Goal: Task Accomplishment & Management: Manage account settings

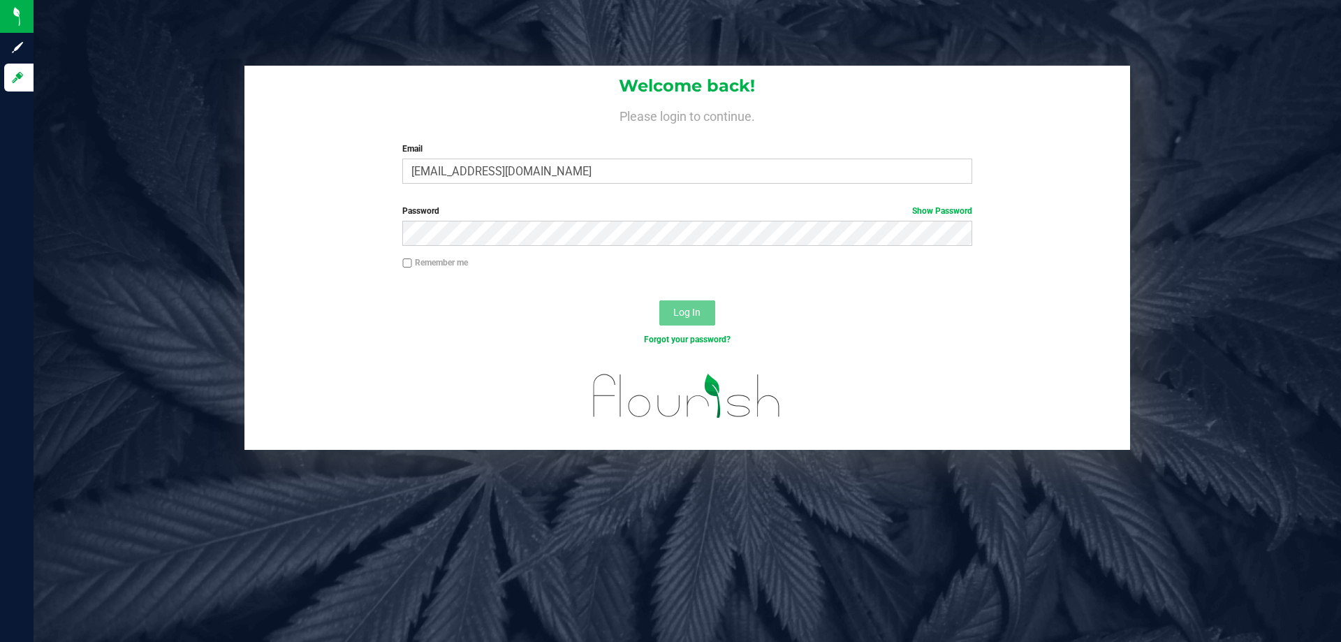
type input "[EMAIL_ADDRESS][DOMAIN_NAME]"
click at [659, 300] on button "Log In" at bounding box center [687, 312] width 56 height 25
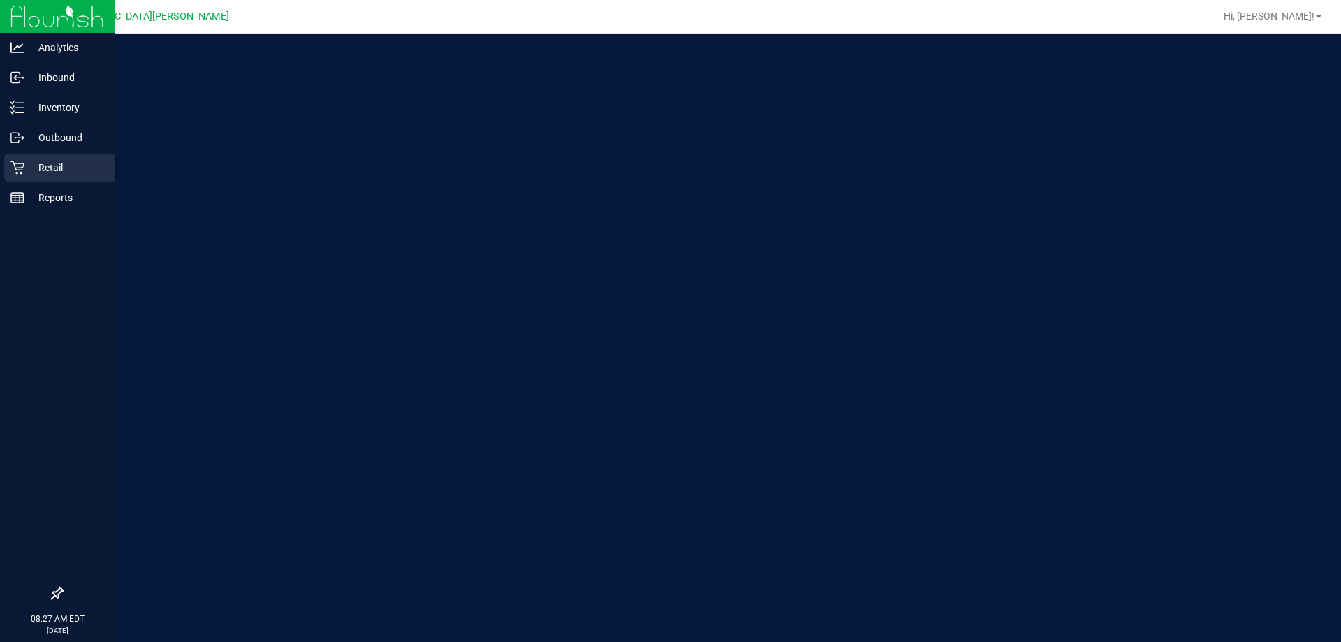
click at [32, 171] on p "Retail" at bounding box center [66, 167] width 84 height 17
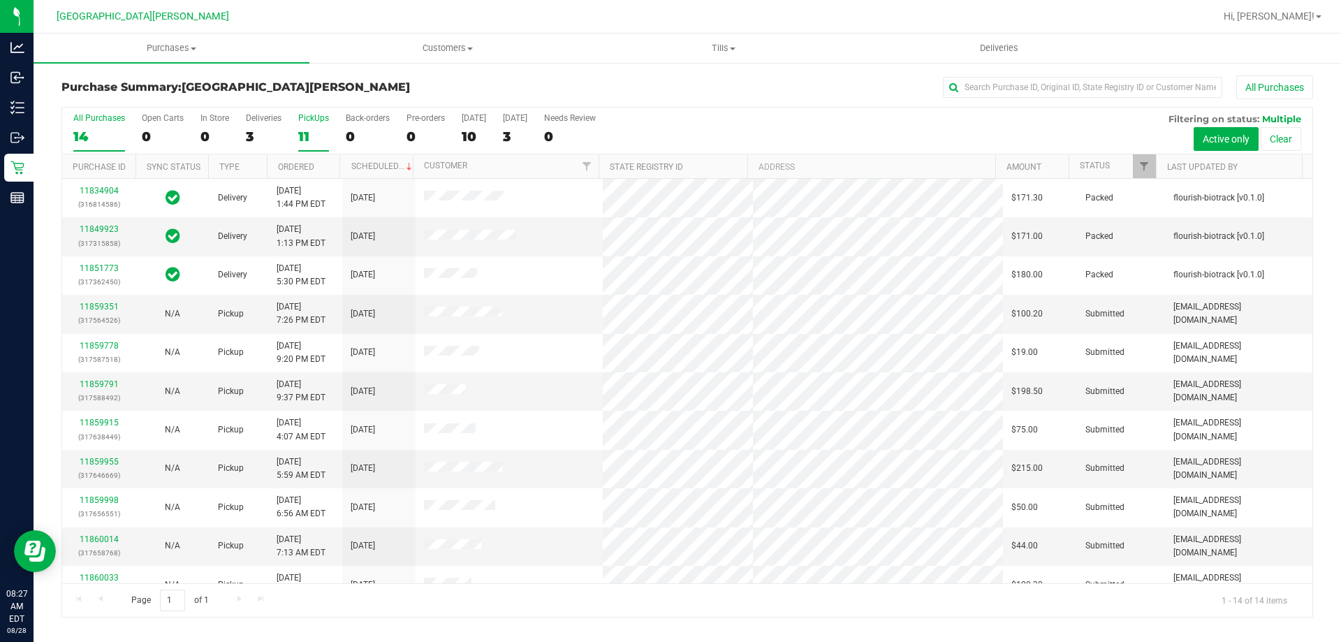
click at [312, 126] on label "PickUps 11" at bounding box center [313, 132] width 31 height 38
click at [0, 0] on input "PickUps 11" at bounding box center [0, 0] width 0 height 0
click at [731, 50] on span at bounding box center [733, 49] width 6 height 3
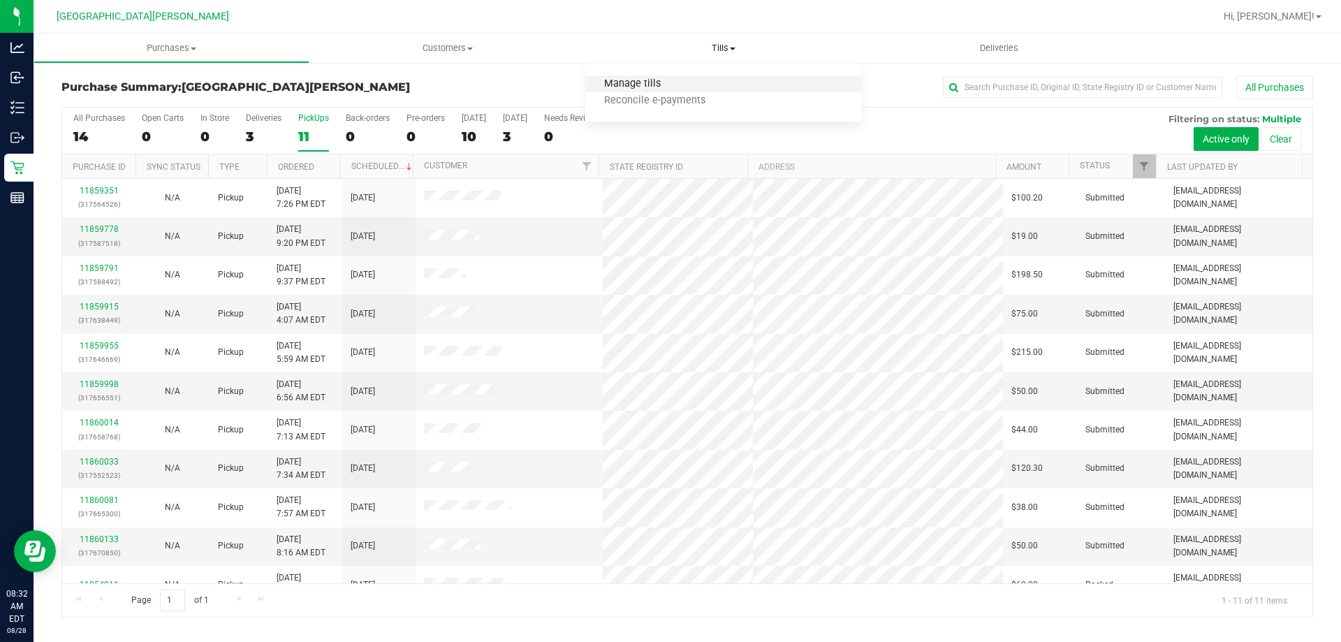
click at [668, 83] on span "Manage tills" at bounding box center [632, 84] width 94 height 12
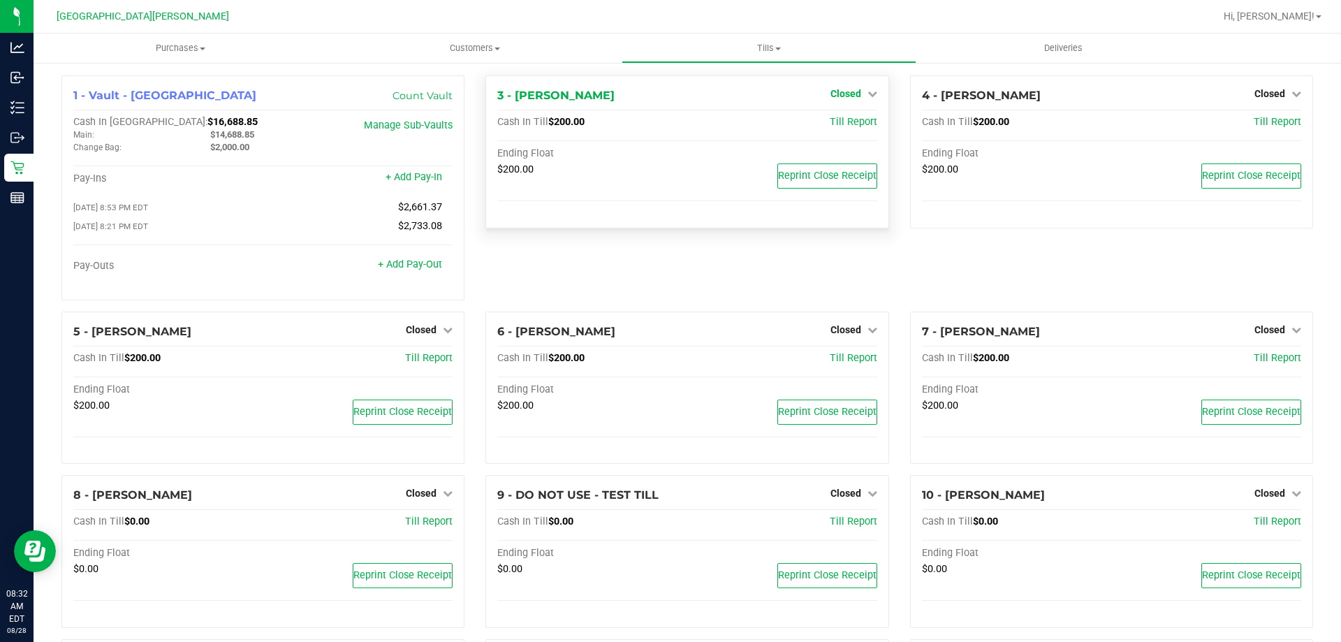
click at [840, 93] on span "Closed" at bounding box center [846, 93] width 31 height 11
click at [838, 121] on link "Open Till" at bounding box center [845, 122] width 37 height 11
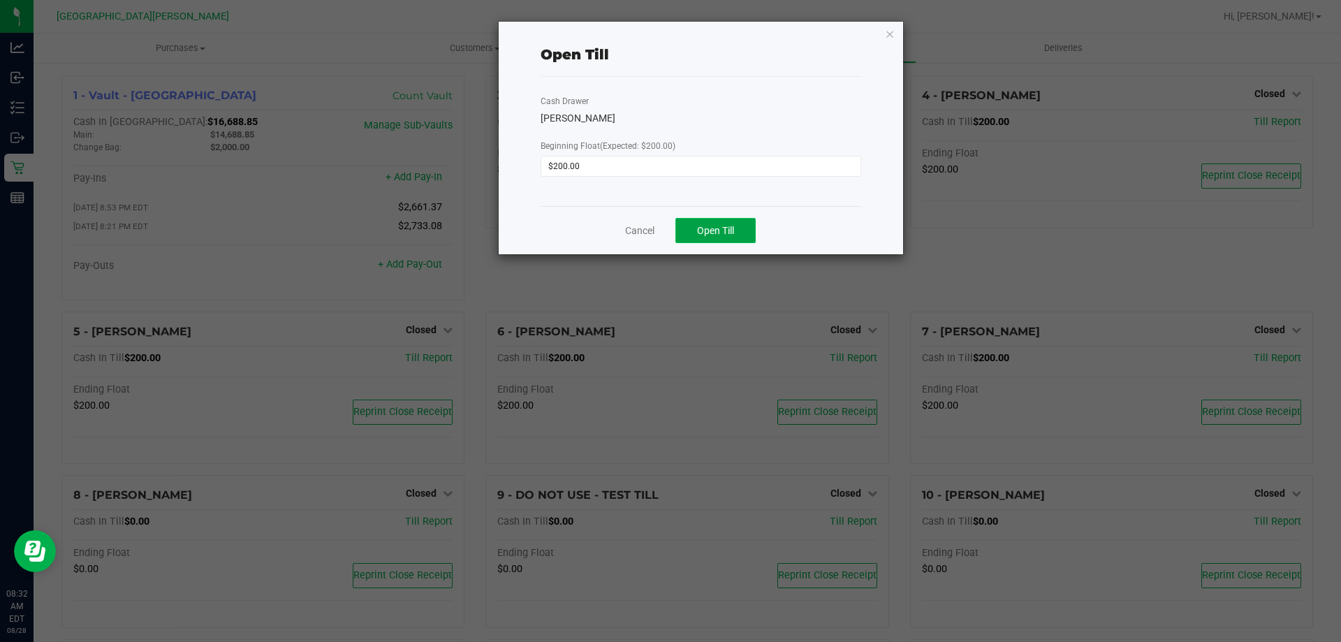
click at [717, 227] on span "Open Till" at bounding box center [715, 230] width 37 height 11
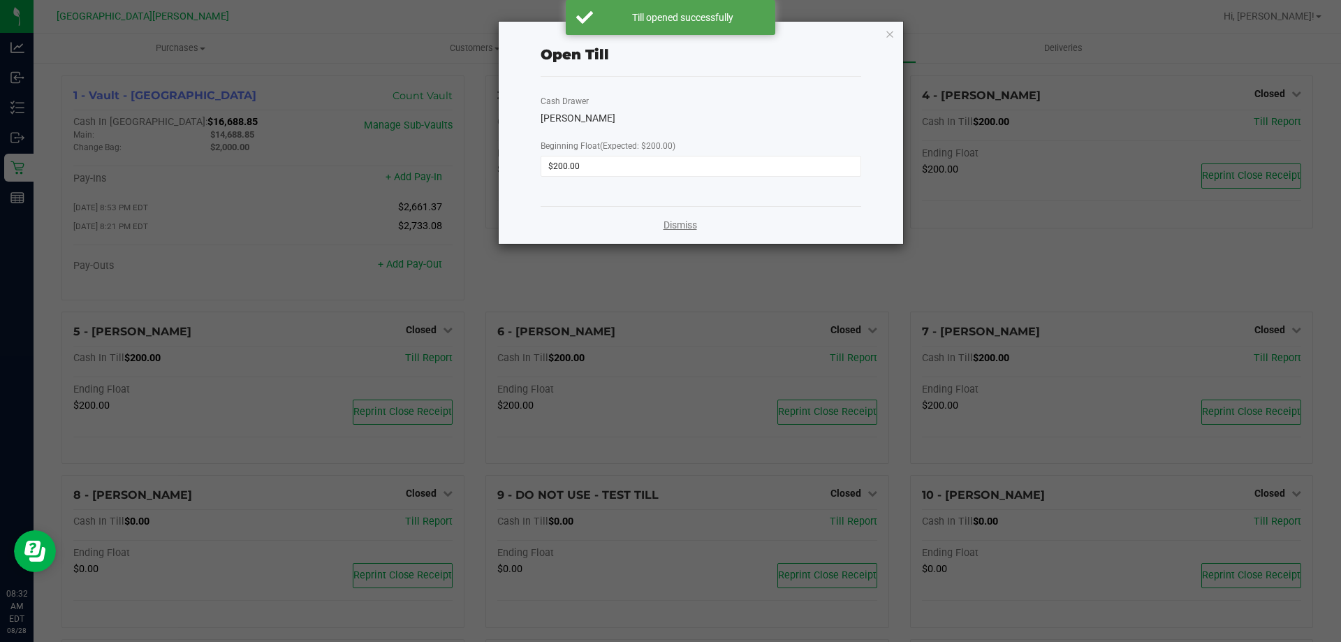
click at [680, 224] on link "Dismiss" at bounding box center [681, 225] width 34 height 15
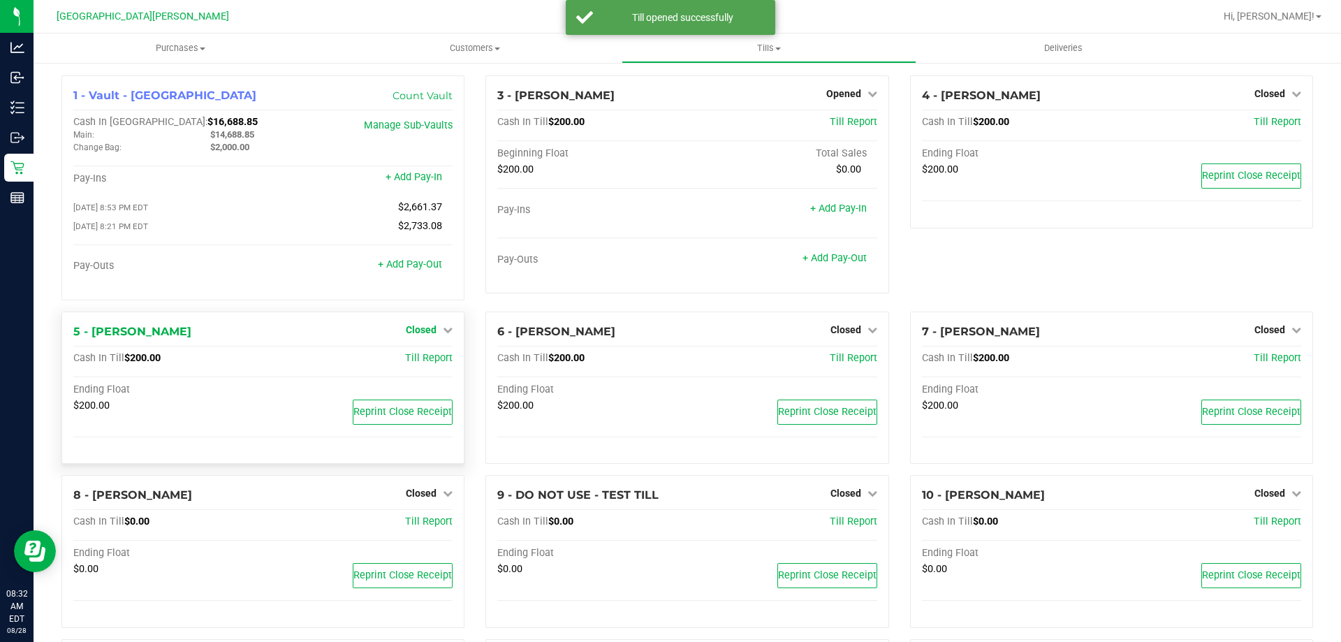
click at [422, 332] on span "Closed" at bounding box center [421, 329] width 31 height 11
click at [419, 364] on link "Open Till" at bounding box center [420, 358] width 37 height 11
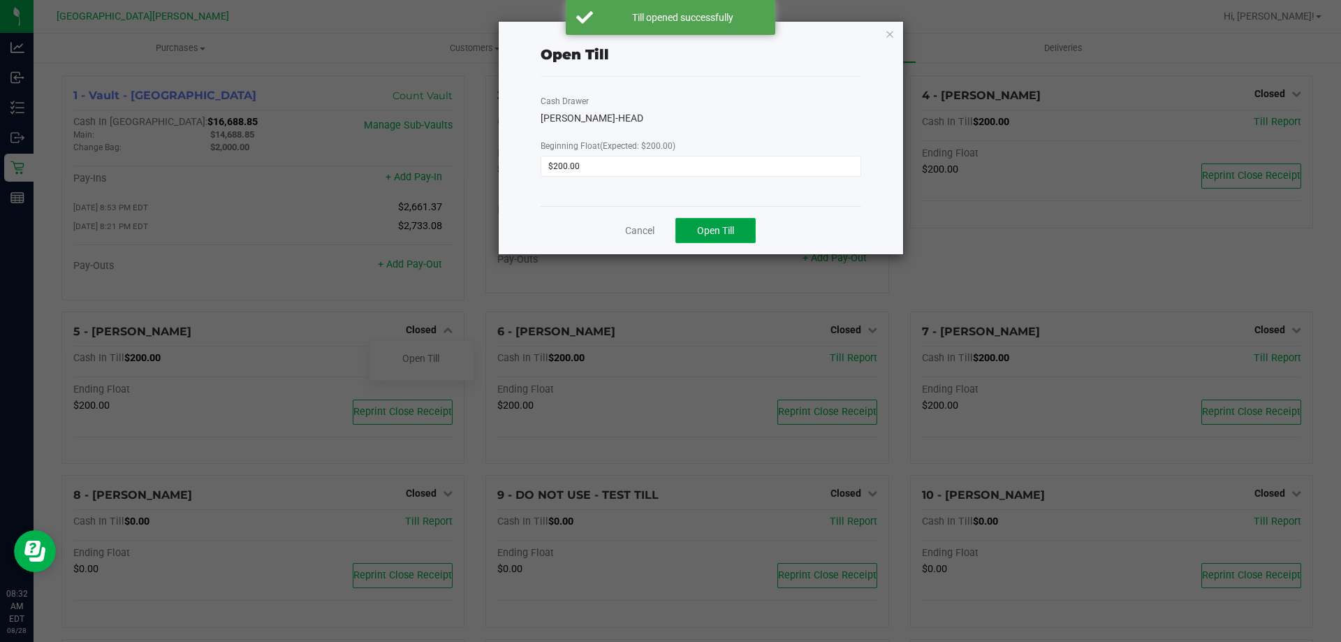
click at [724, 219] on button "Open Till" at bounding box center [716, 230] width 80 height 25
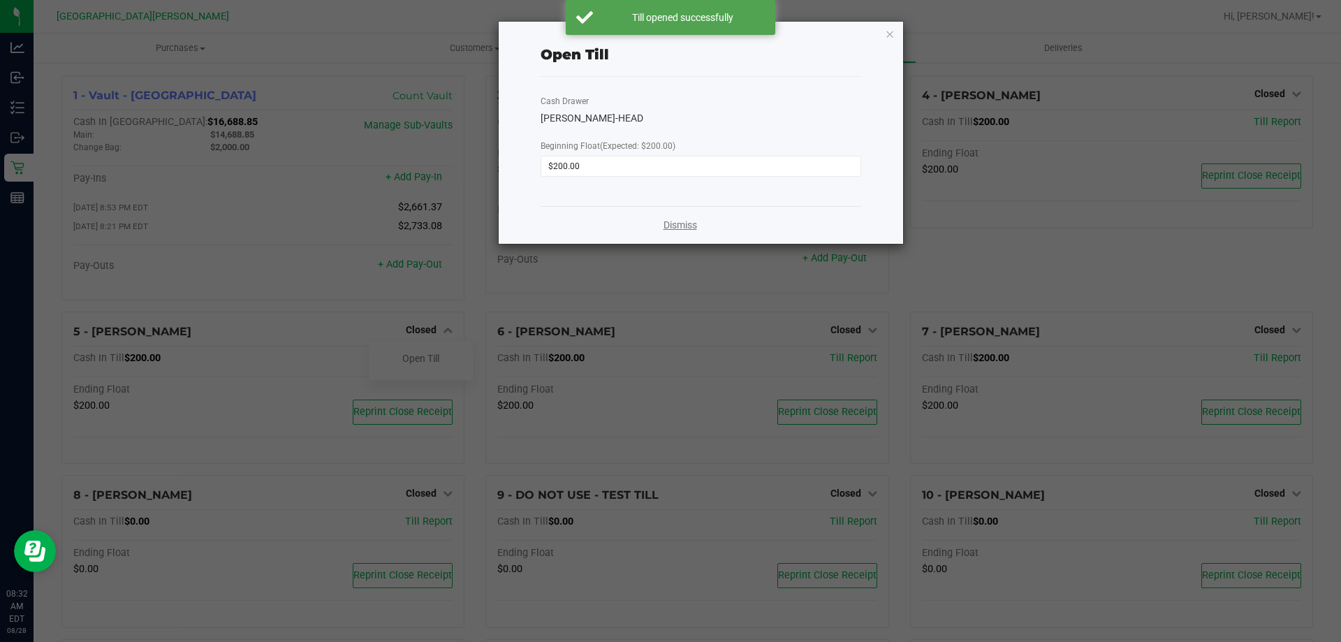
click at [676, 228] on link "Dismiss" at bounding box center [681, 225] width 34 height 15
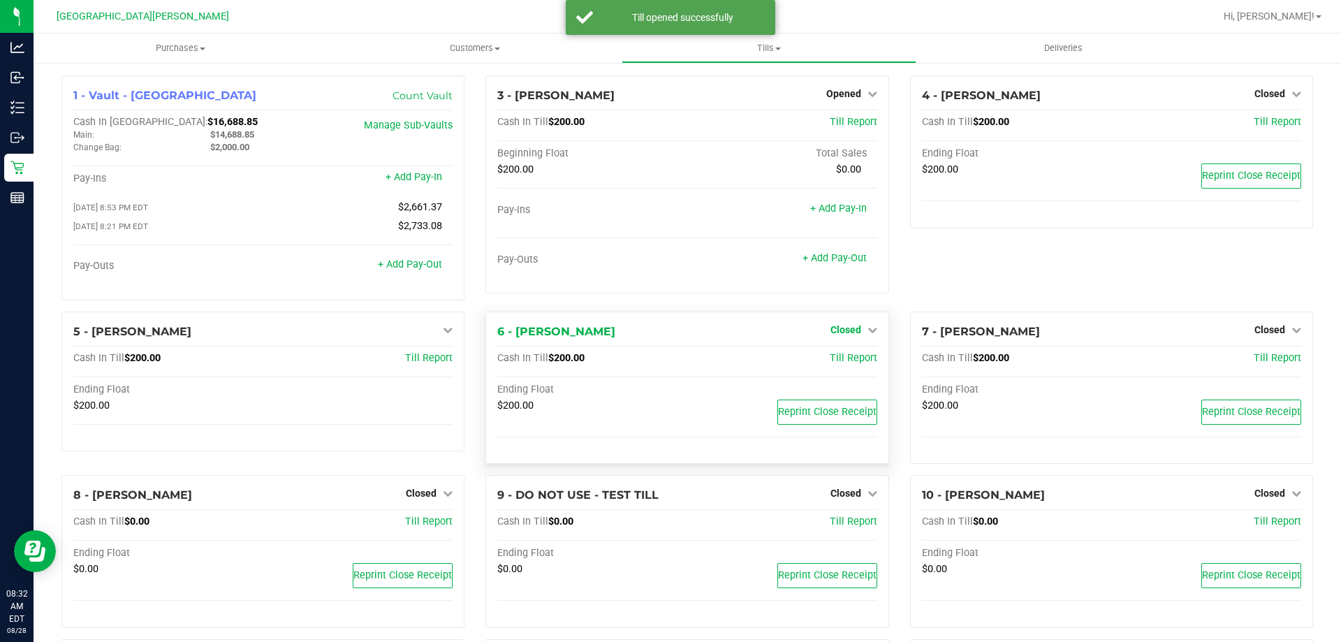
click at [851, 333] on span "Closed" at bounding box center [846, 329] width 31 height 11
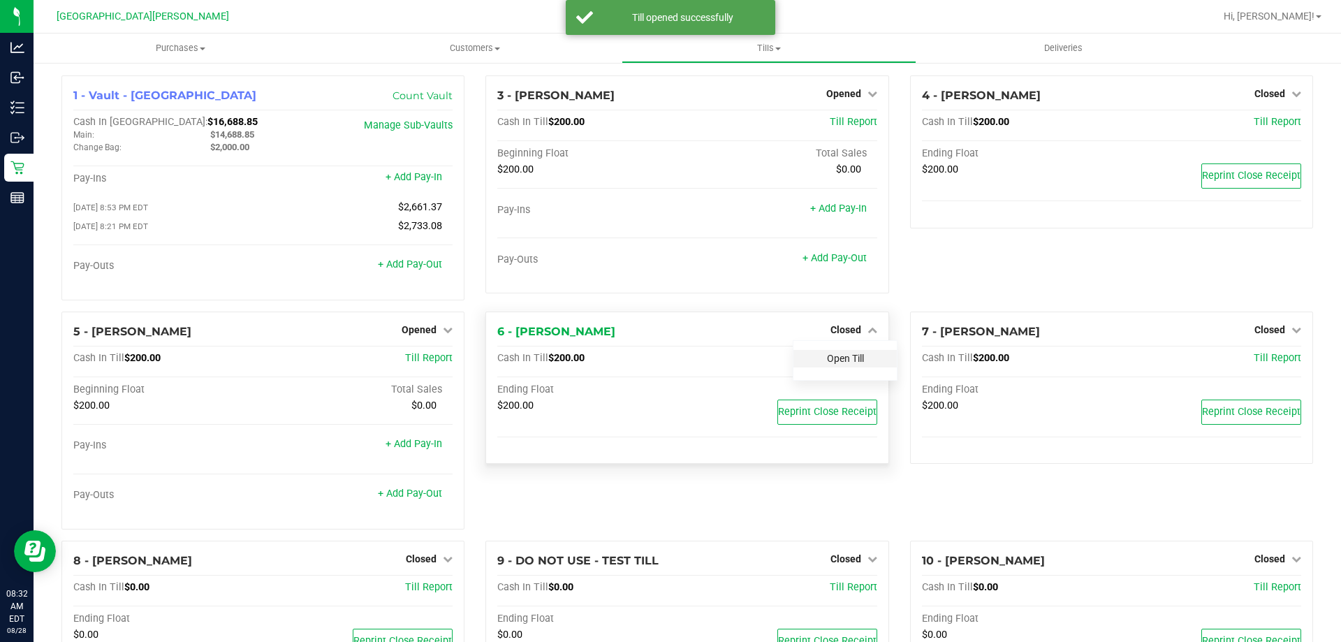
click at [842, 363] on link "Open Till" at bounding box center [845, 358] width 37 height 11
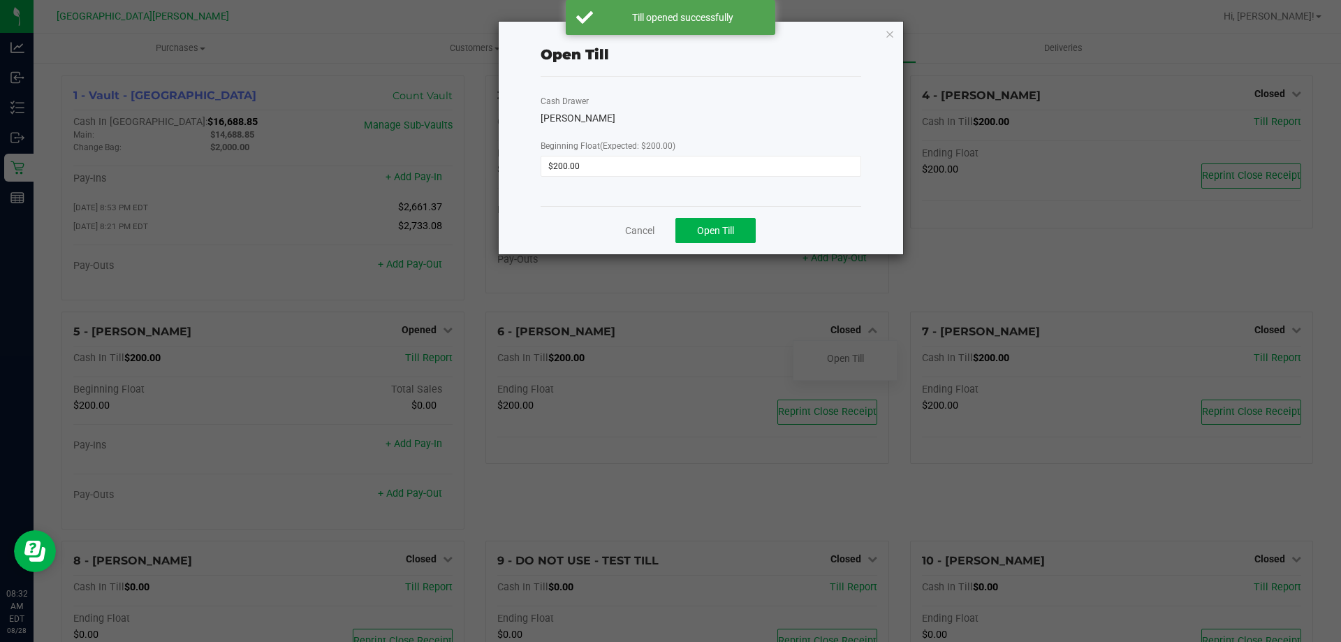
click at [722, 215] on div "Cancel Open Till" at bounding box center [701, 230] width 321 height 48
click at [718, 226] on span "Open Till" at bounding box center [715, 230] width 37 height 11
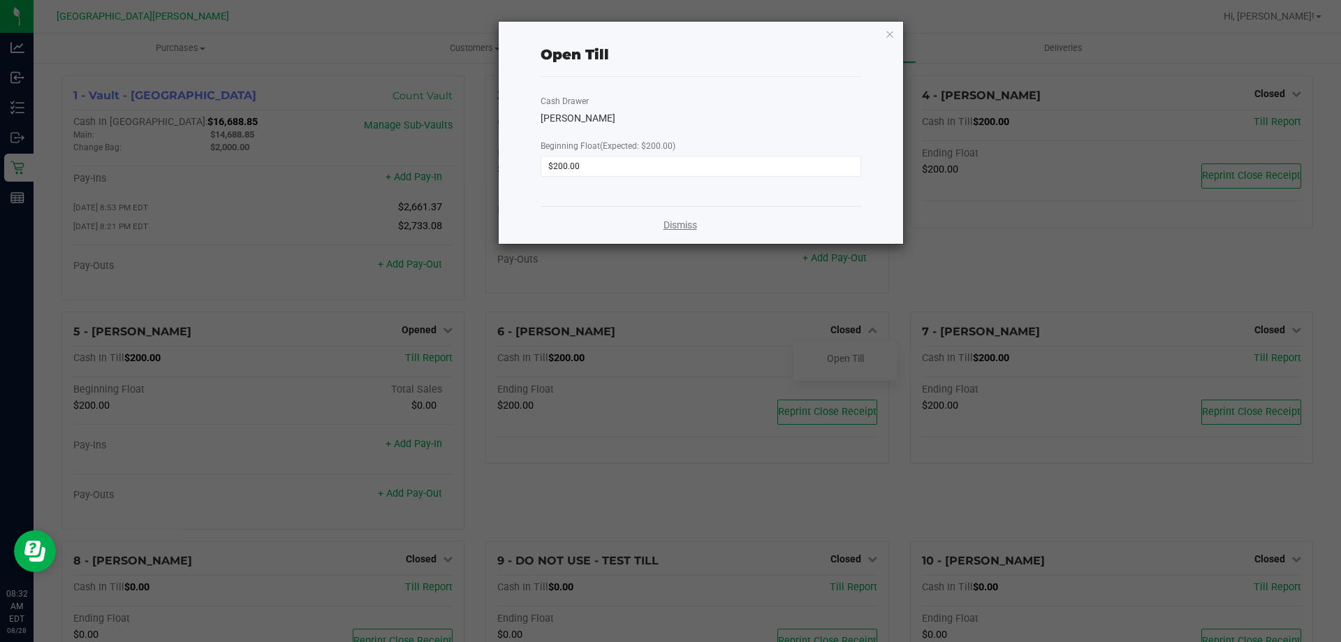
click at [672, 227] on link "Dismiss" at bounding box center [681, 225] width 34 height 15
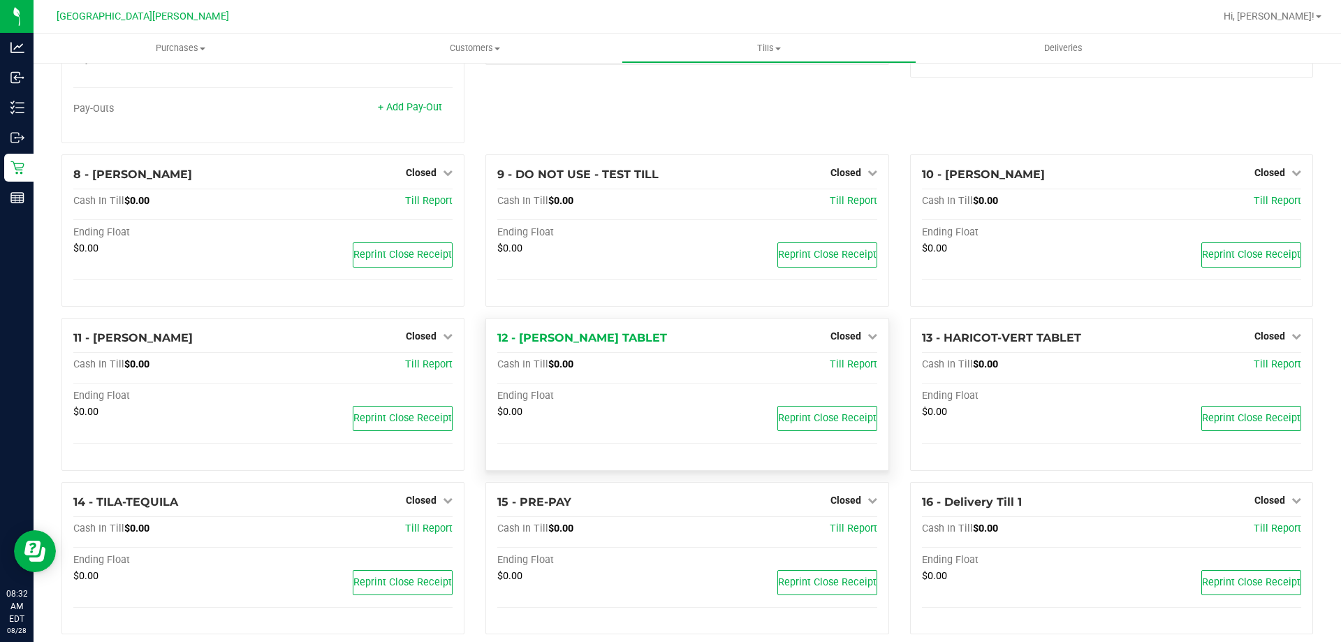
scroll to position [407, 0]
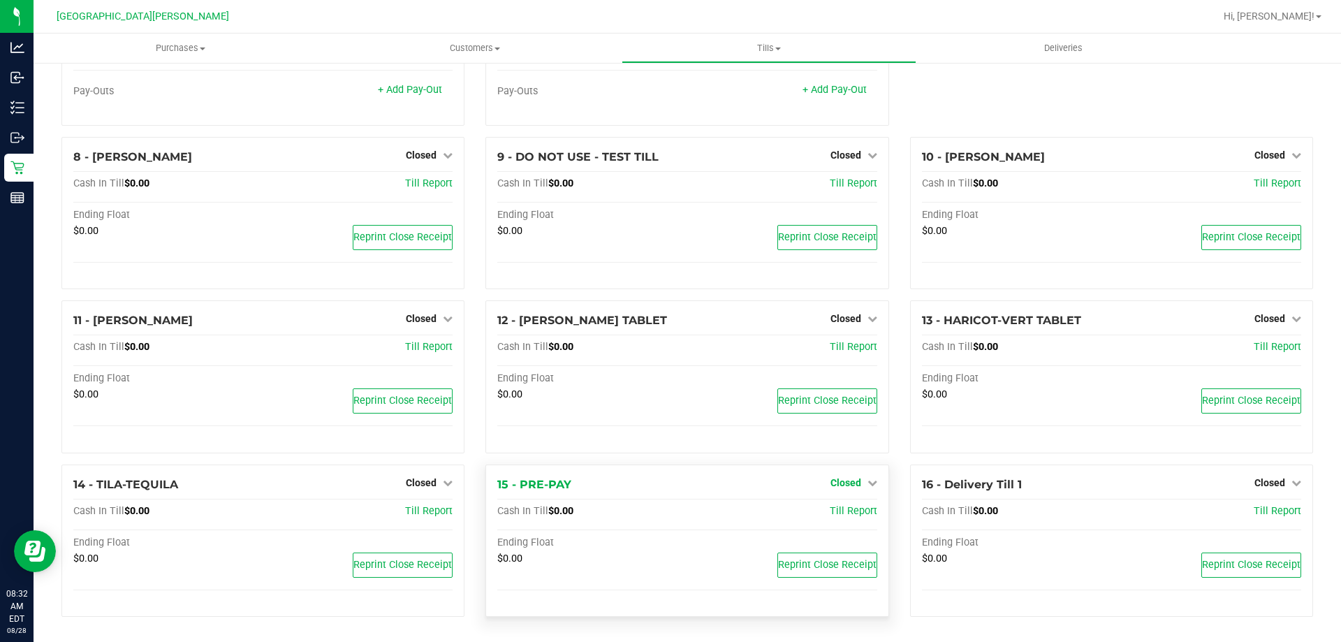
click at [847, 480] on span "Closed" at bounding box center [846, 482] width 31 height 11
click at [831, 511] on link "Open Till" at bounding box center [845, 511] width 37 height 11
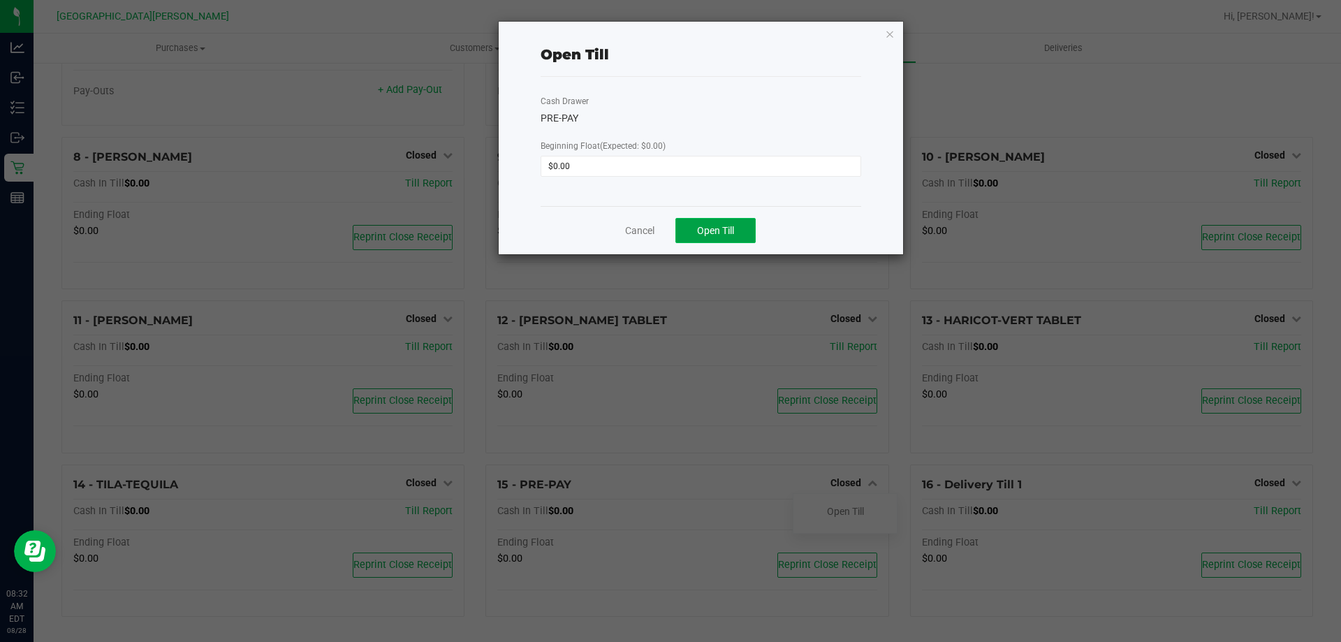
click at [731, 225] on span "Open Till" at bounding box center [715, 230] width 37 height 11
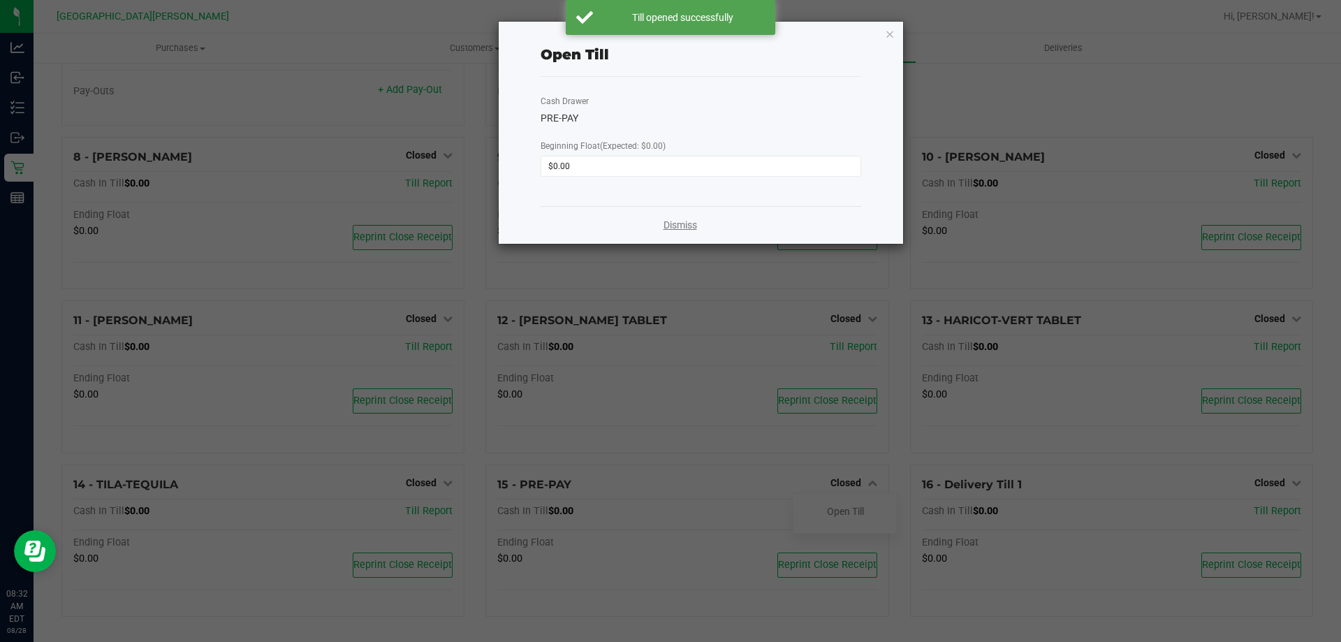
click at [687, 225] on link "Dismiss" at bounding box center [681, 225] width 34 height 15
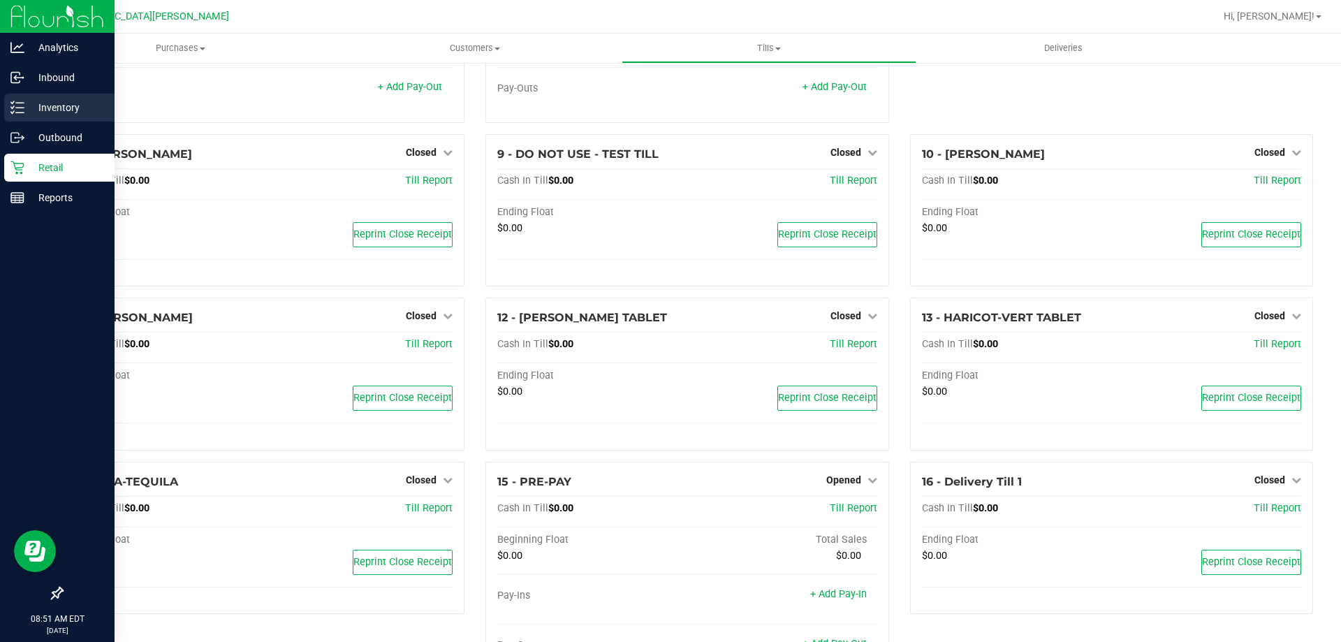
click at [36, 101] on p "Inventory" at bounding box center [66, 107] width 84 height 17
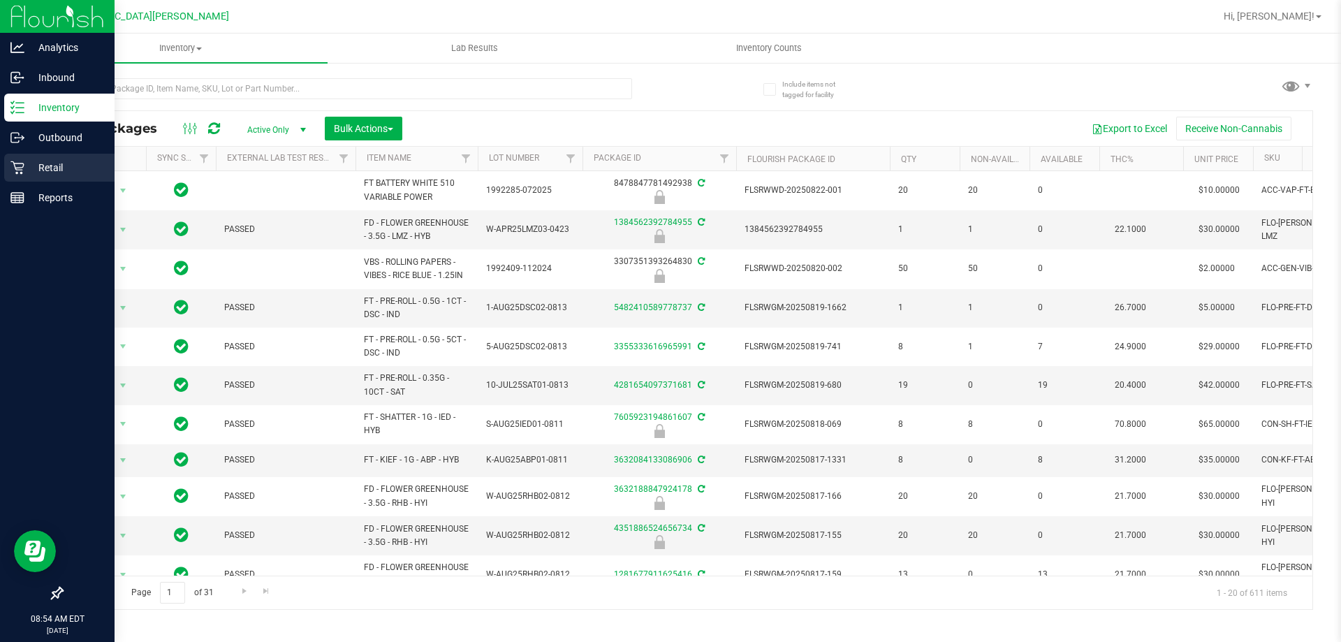
click at [27, 172] on p "Retail" at bounding box center [66, 167] width 84 height 17
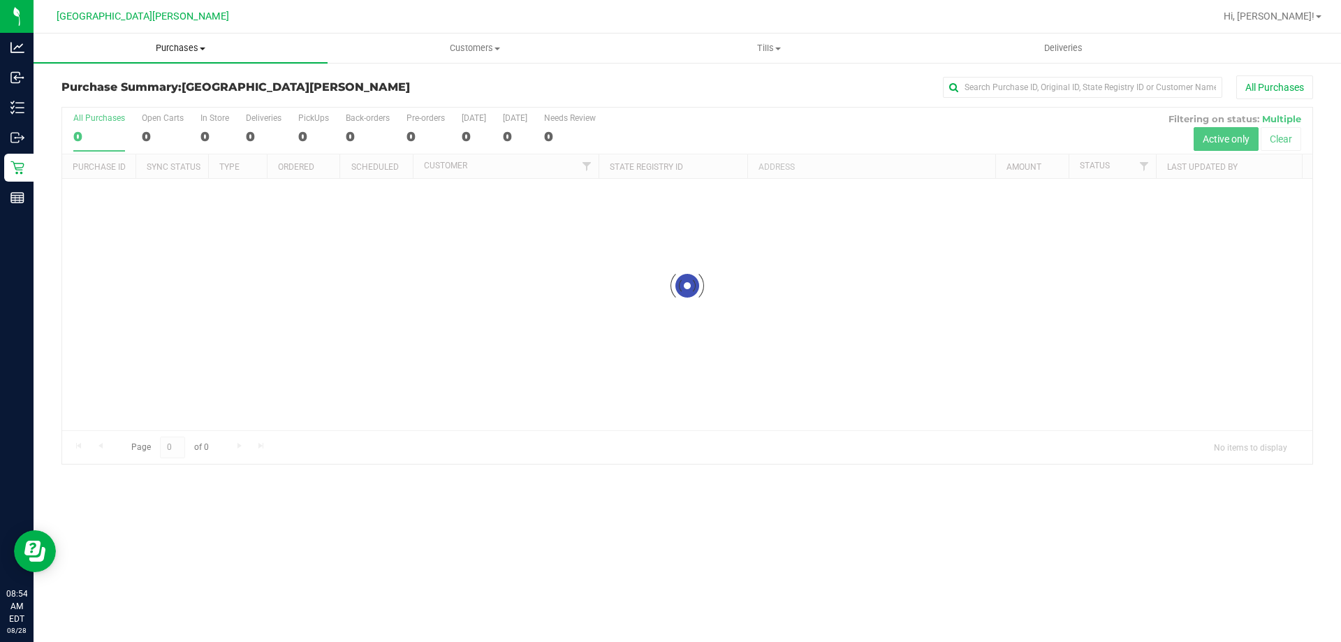
click at [175, 49] on span "Purchases" at bounding box center [181, 48] width 294 height 13
click at [99, 98] on span "Fulfillment" at bounding box center [77, 101] width 87 height 12
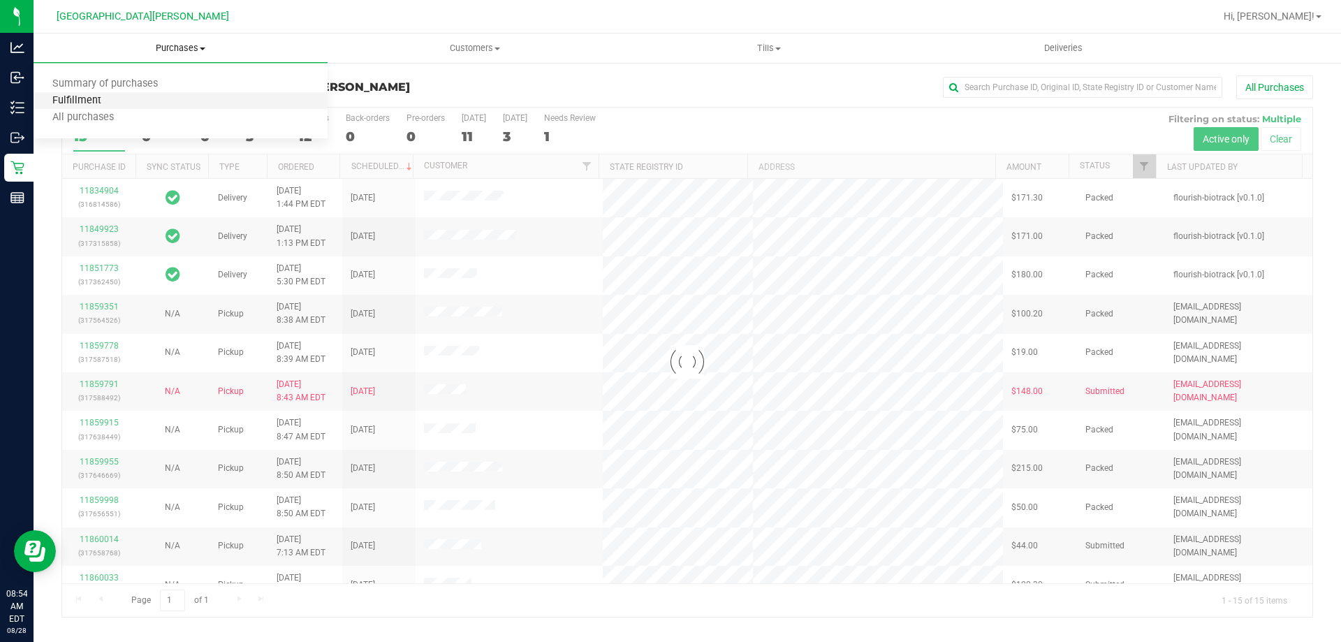
click at [99, 98] on span "Fulfillment" at bounding box center [77, 101] width 87 height 12
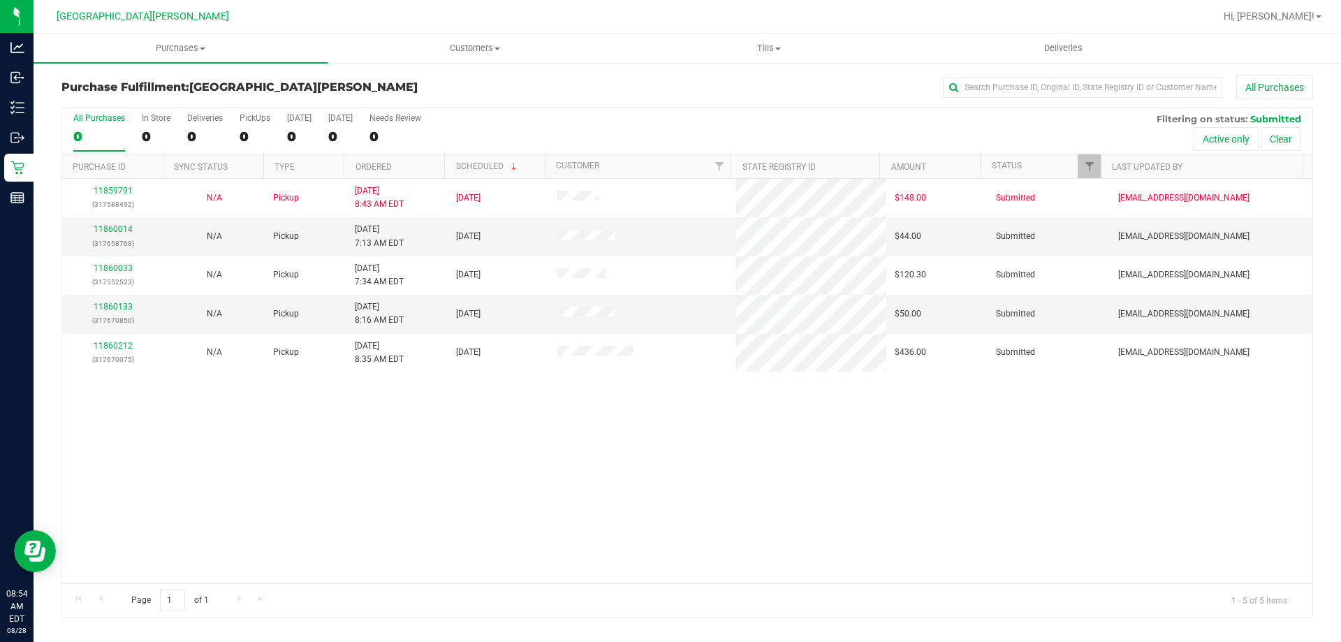
click at [315, 509] on div "11859791 (317588492) N/A Pickup 8/28/2025 8:43 AM EDT 8/28/2025 $148.00 Submitt…" at bounding box center [687, 381] width 1250 height 404
click at [106, 302] on link "11860133" at bounding box center [113, 307] width 39 height 10
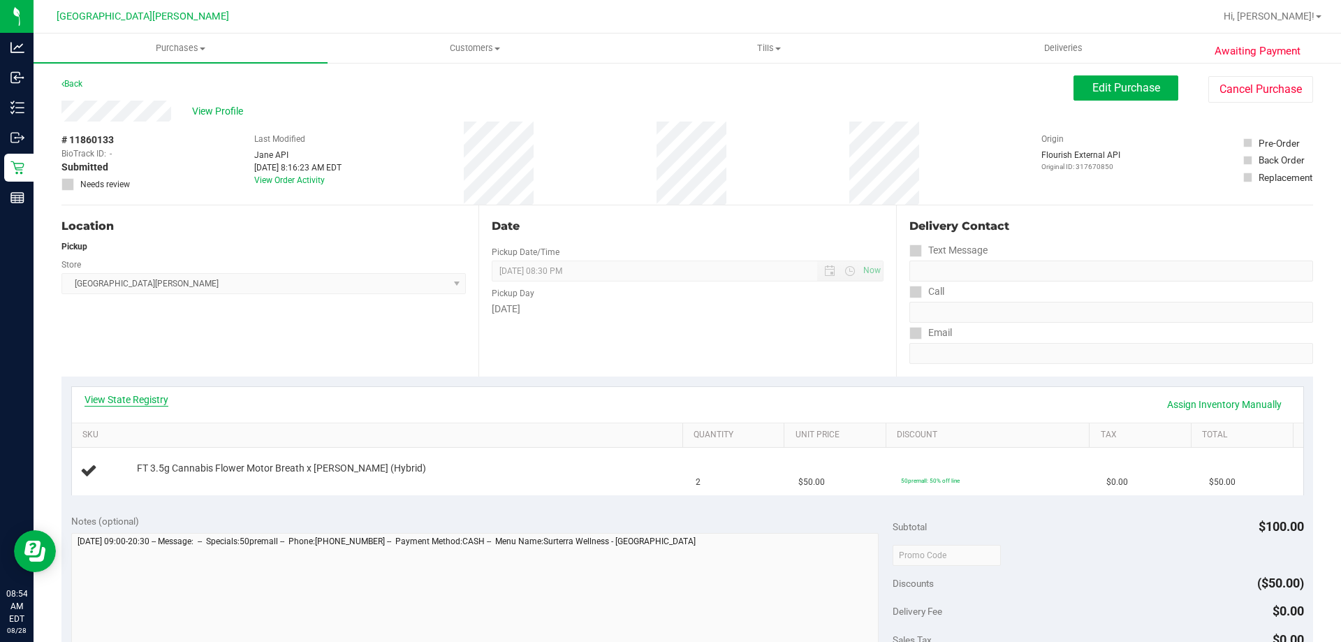
click at [142, 399] on link "View State Registry" at bounding box center [127, 400] width 84 height 14
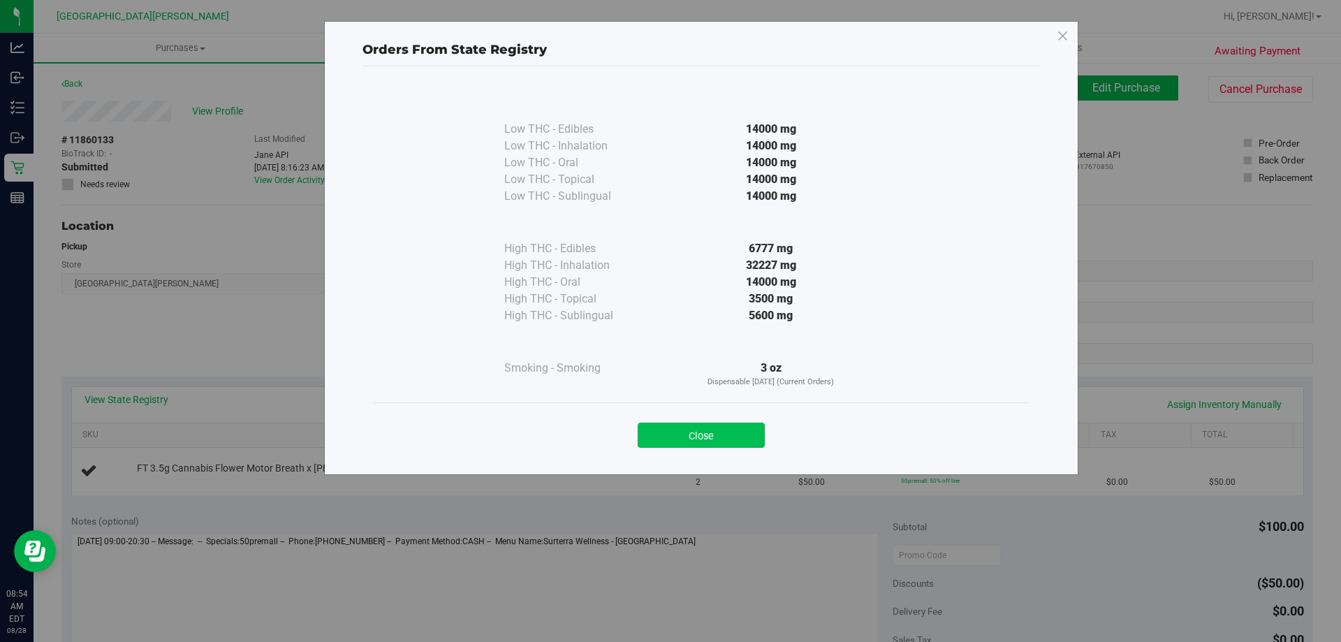
click at [708, 431] on button "Close" at bounding box center [701, 435] width 127 height 25
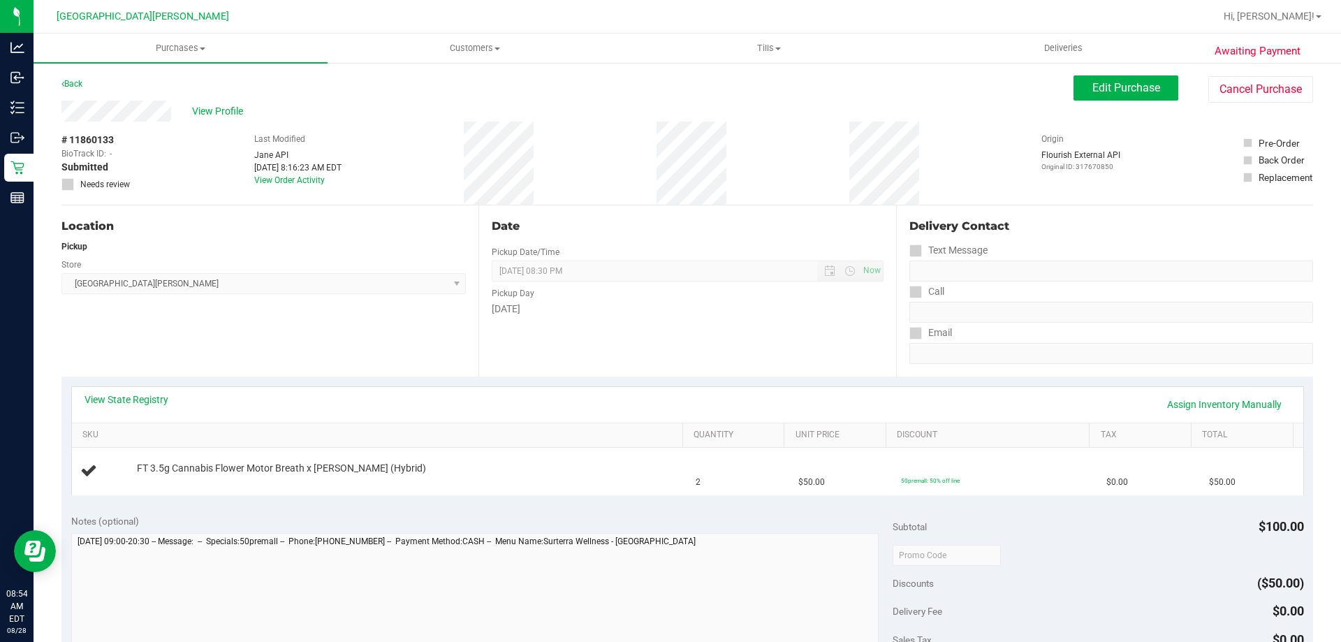
click at [680, 385] on div "View State Registry Assign Inventory Manually SKU Quantity Unit Price Discount …" at bounding box center [687, 441] width 1252 height 128
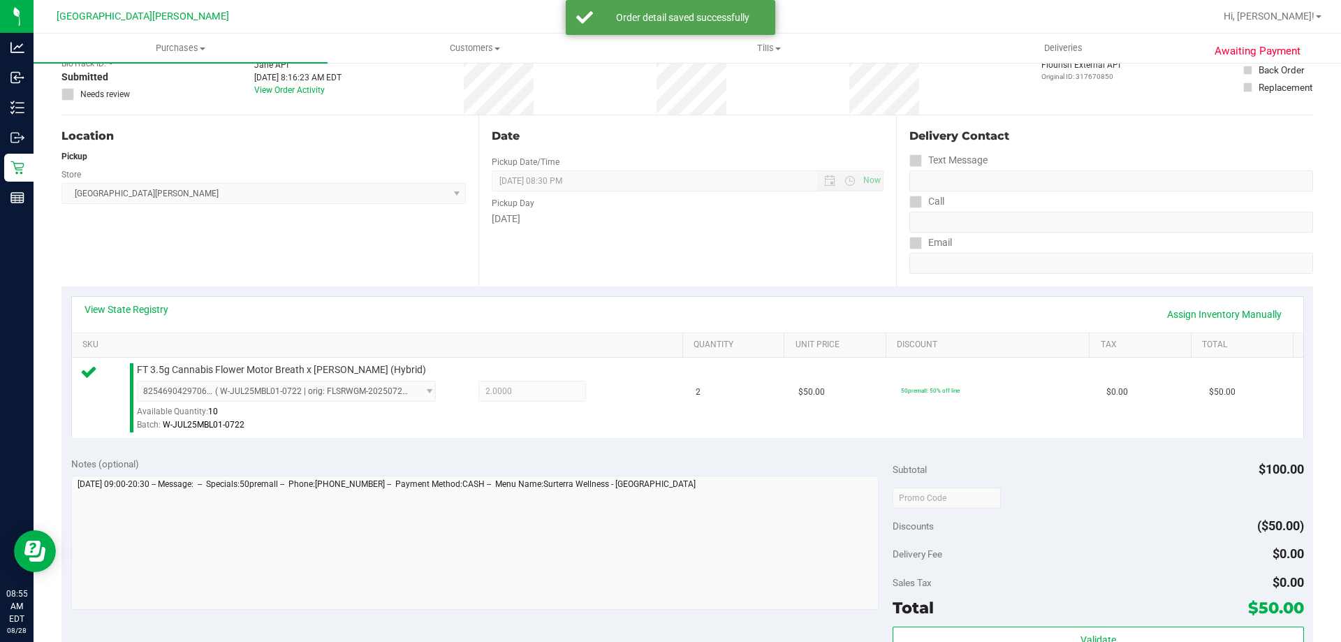
scroll to position [210, 0]
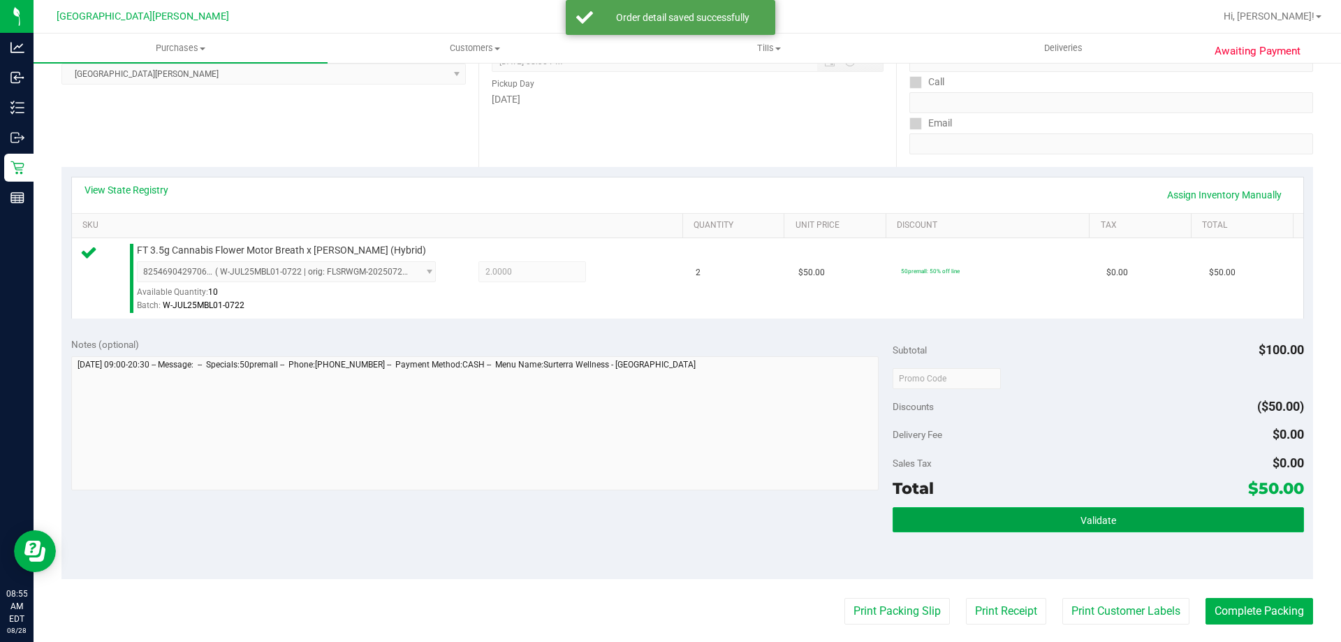
click at [1039, 529] on button "Validate" at bounding box center [1098, 519] width 411 height 25
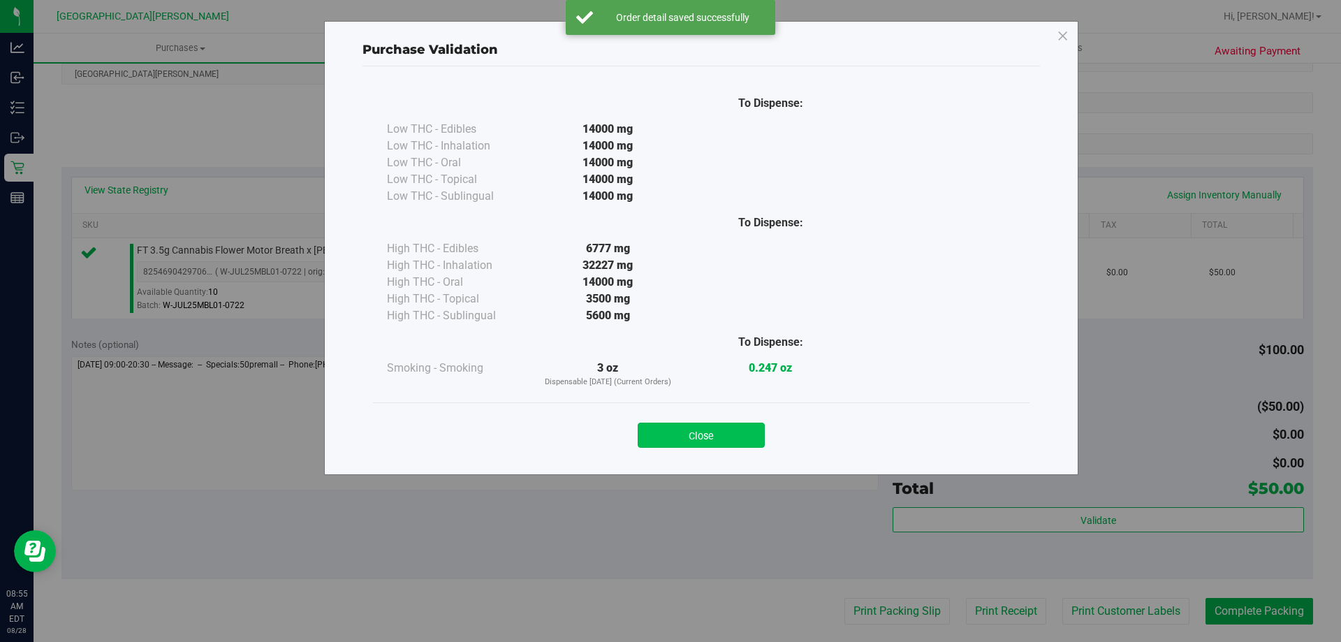
click at [734, 441] on button "Close" at bounding box center [701, 435] width 127 height 25
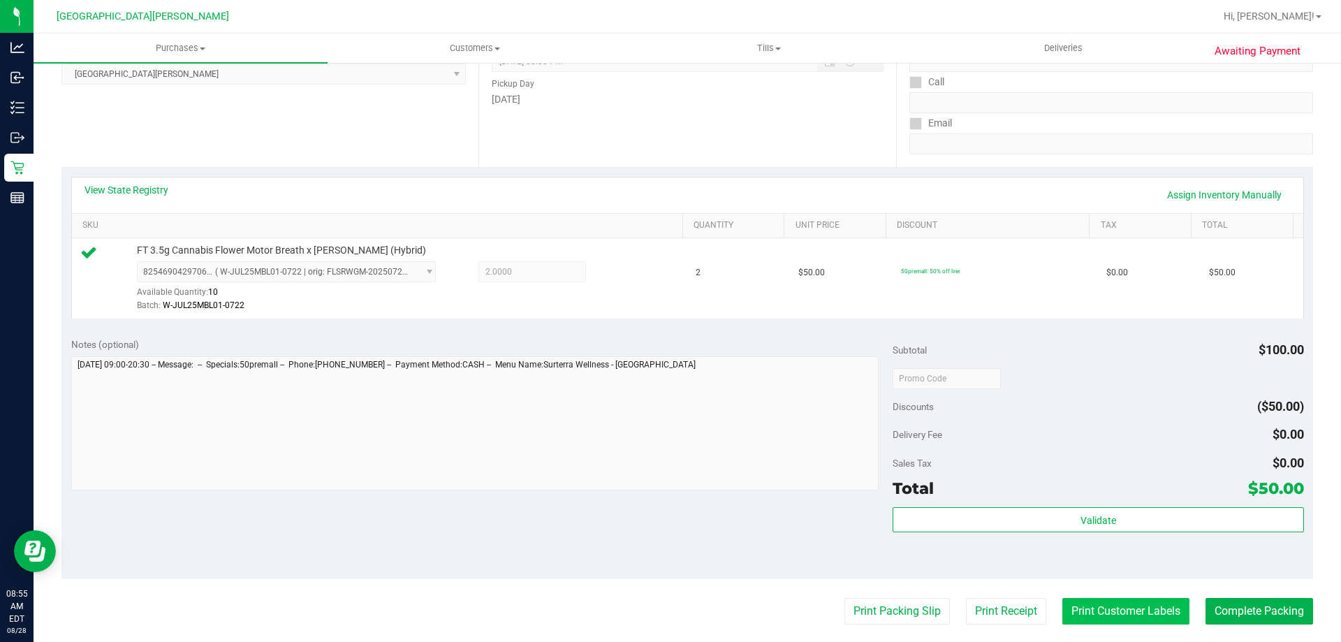
click at [1077, 606] on button "Print Customer Labels" at bounding box center [1126, 611] width 127 height 27
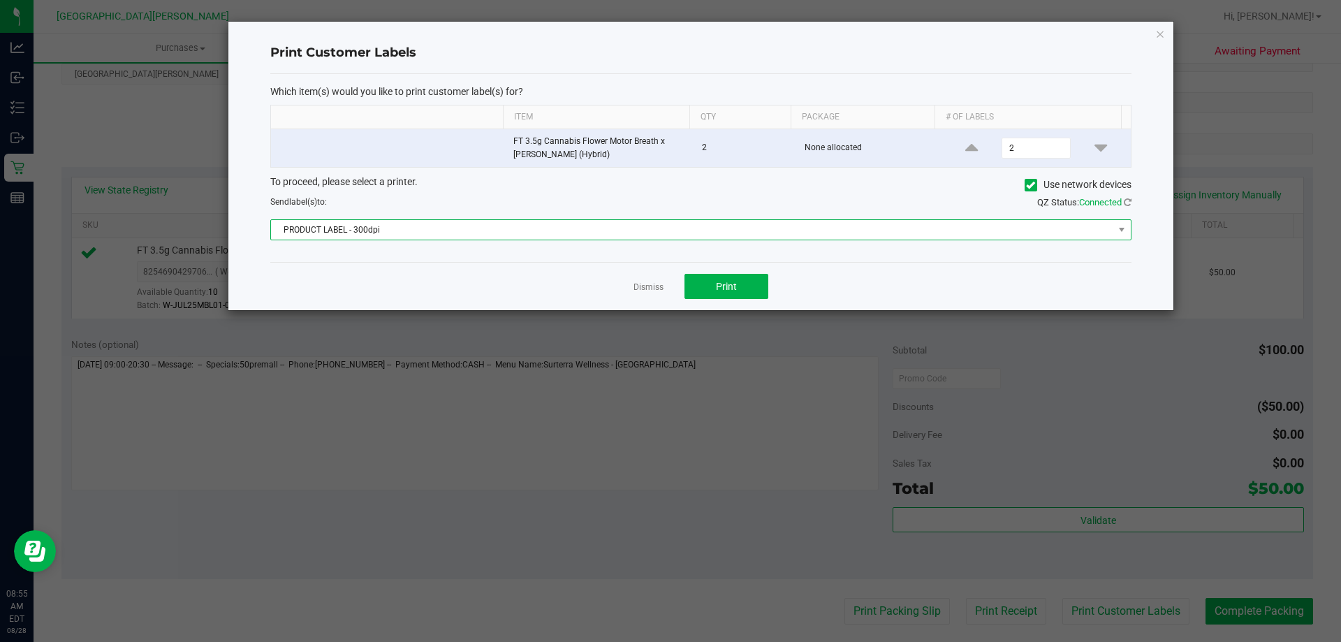
click at [678, 238] on span "PRODUCT LABEL - 300dpi" at bounding box center [692, 230] width 842 height 20
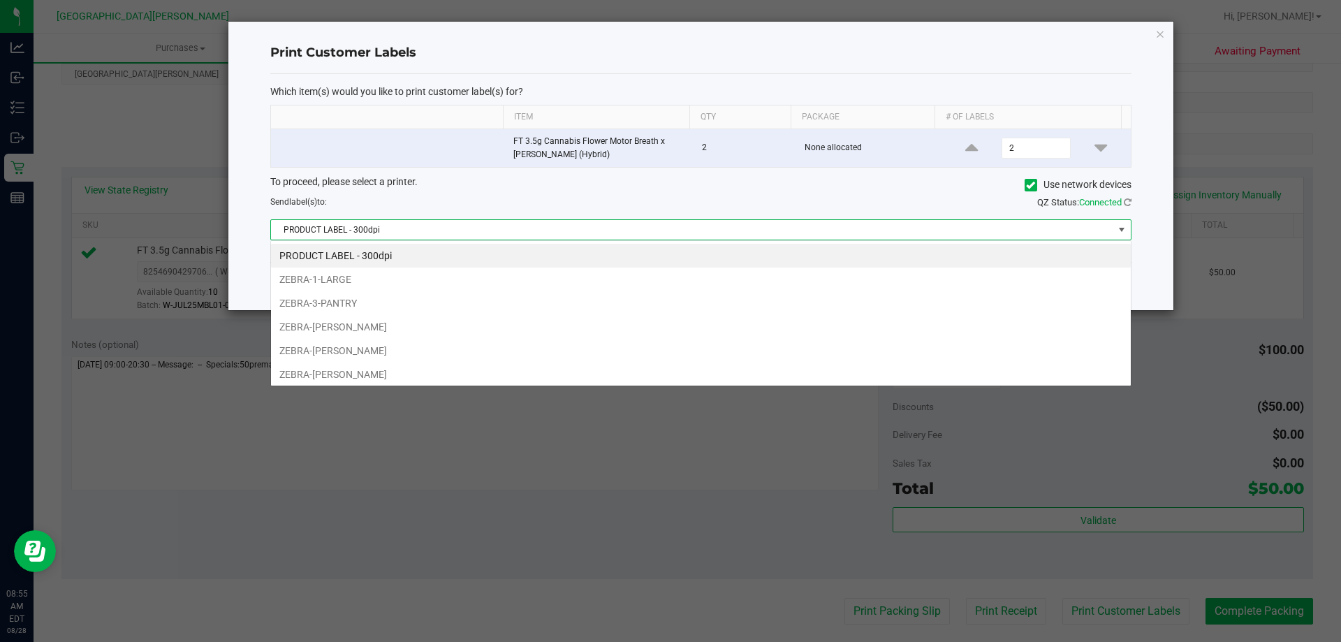
scroll to position [21, 861]
click at [342, 305] on li "ZEBRA-3-PANTRY" at bounding box center [701, 303] width 860 height 24
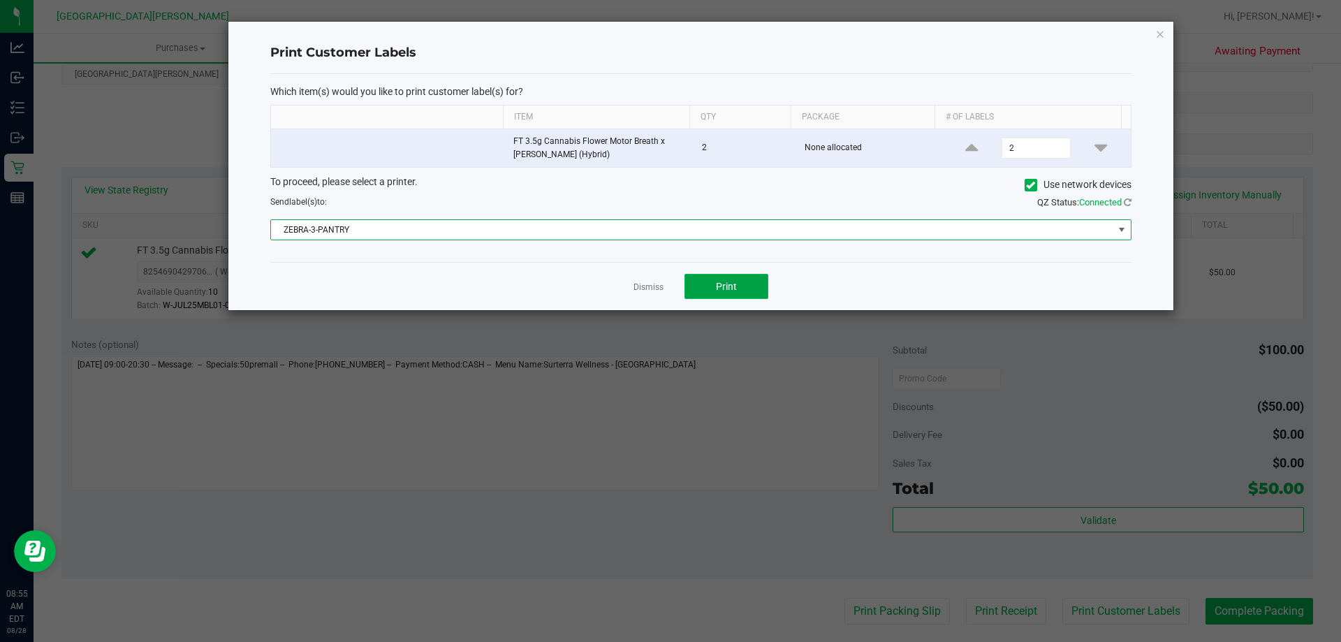
click at [748, 295] on button "Print" at bounding box center [727, 286] width 84 height 25
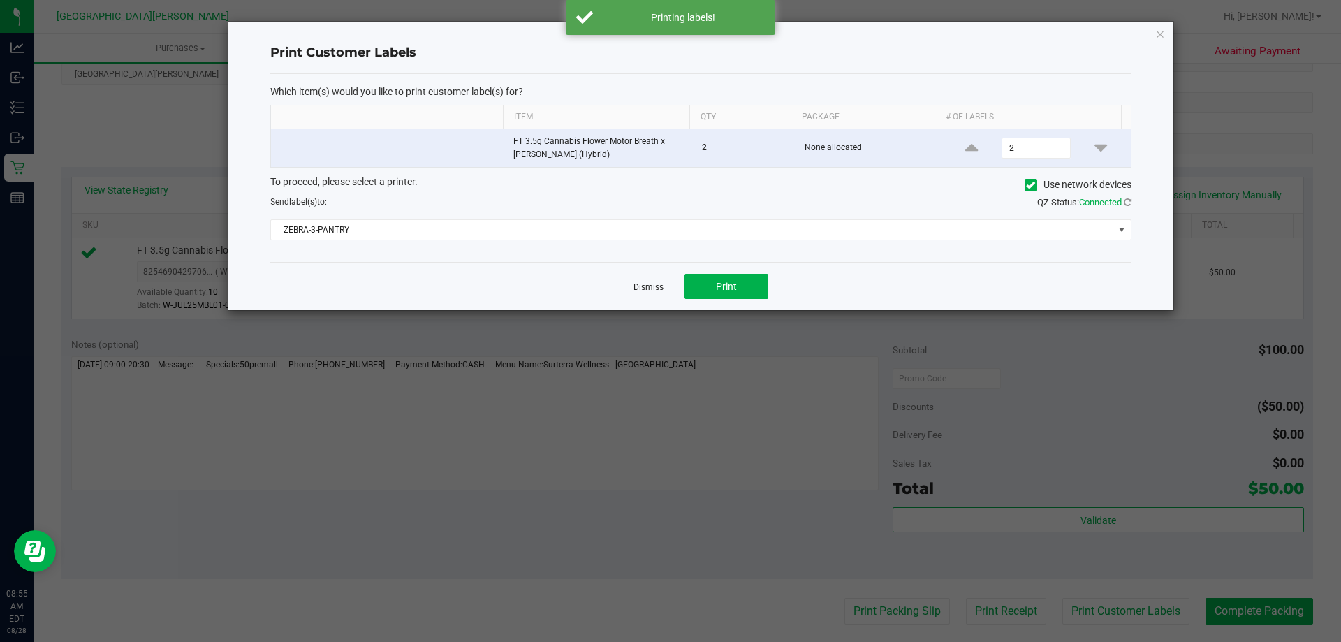
click at [634, 289] on link "Dismiss" at bounding box center [649, 288] width 30 height 12
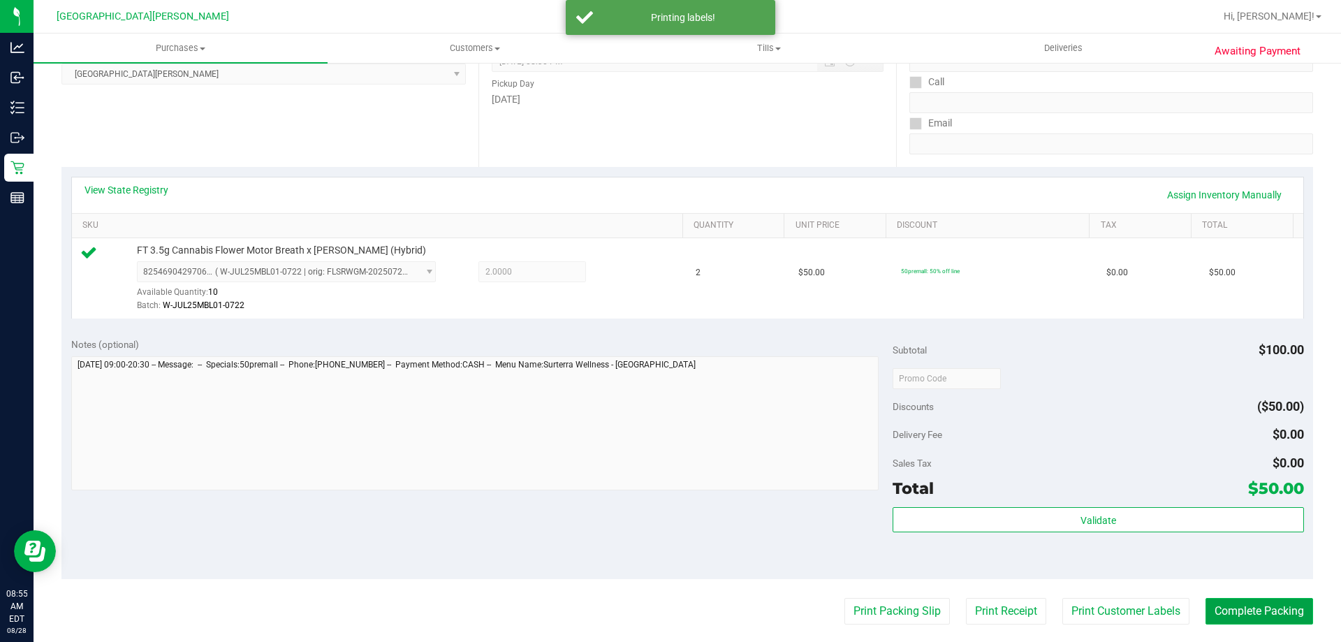
click at [1222, 611] on button "Complete Packing" at bounding box center [1260, 611] width 108 height 27
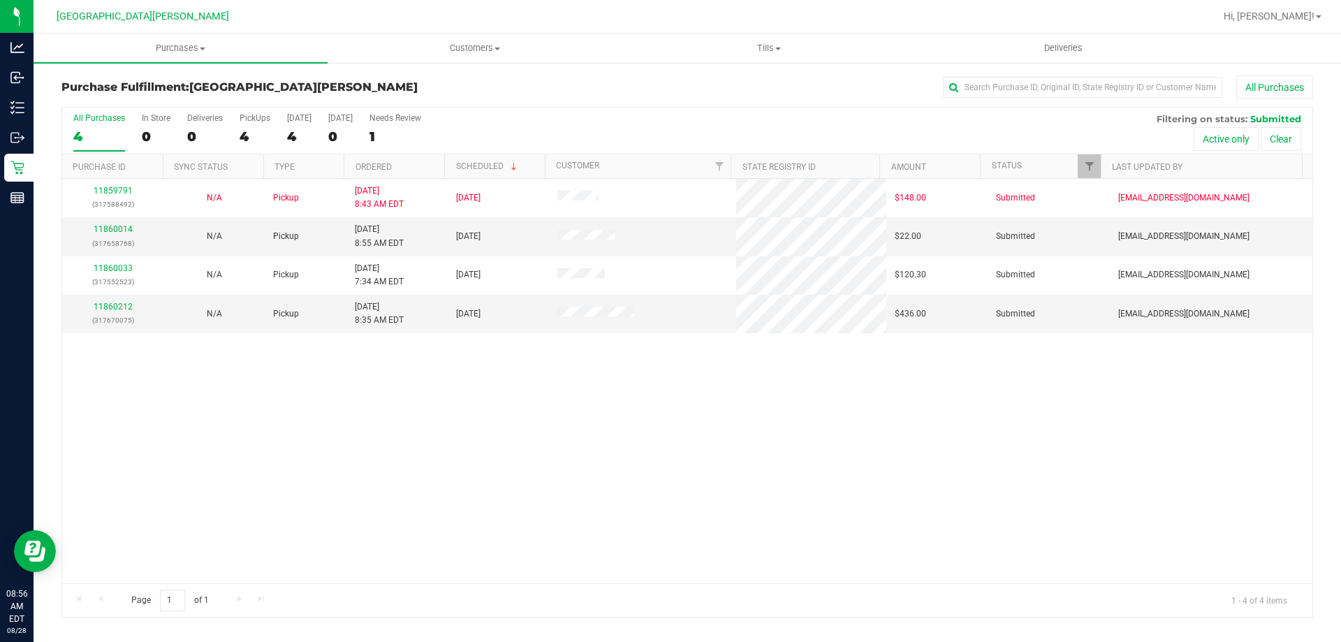
click at [450, 403] on div "11859791 (317588492) N/A Pickup 8/28/2025 8:43 AM EDT 8/28/2025 $148.00 Submitt…" at bounding box center [687, 381] width 1250 height 404
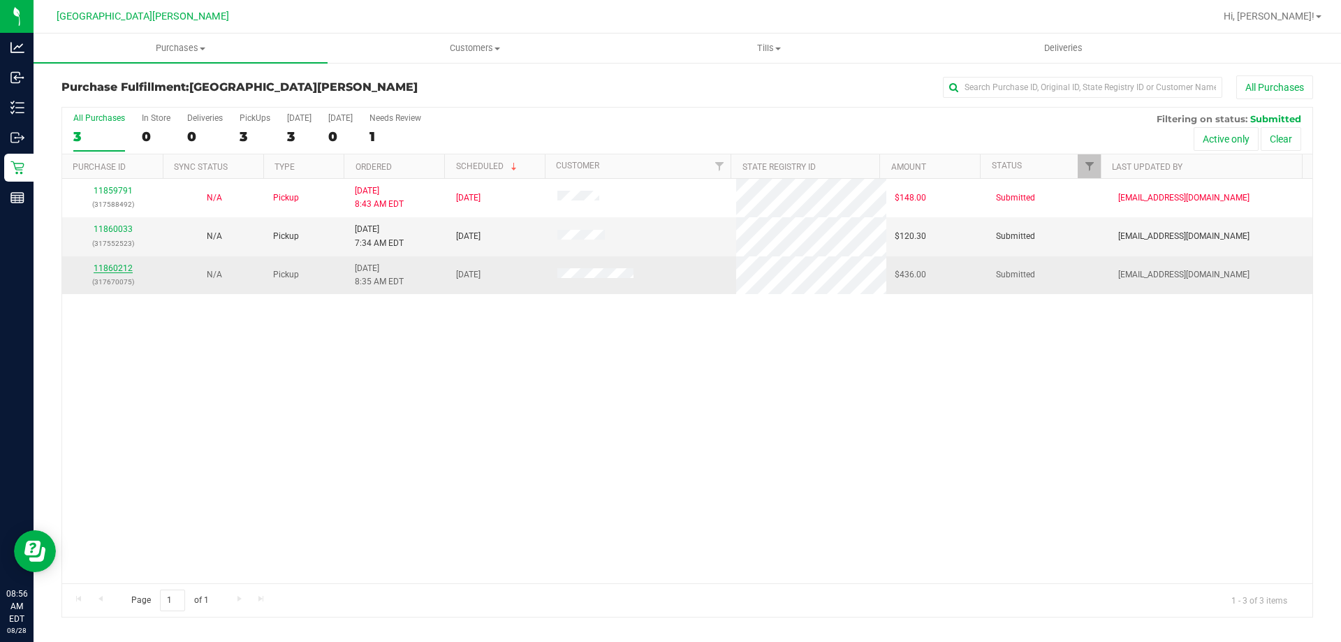
click at [106, 270] on link "11860212" at bounding box center [113, 268] width 39 height 10
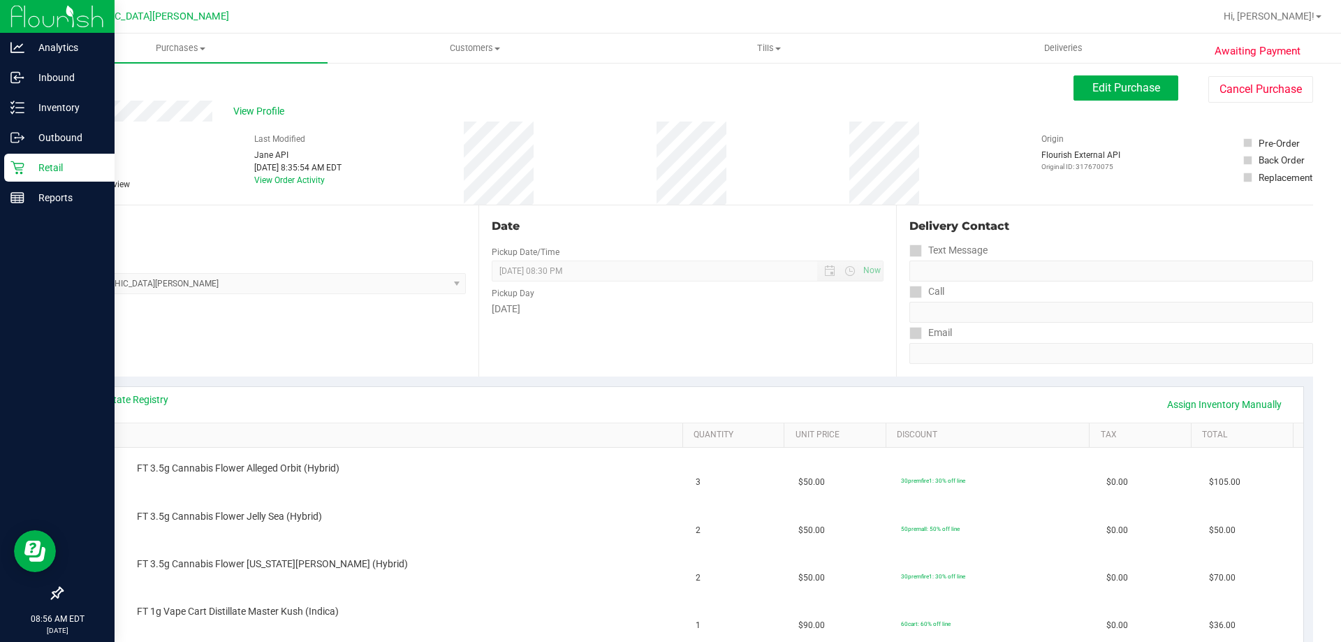
click at [39, 163] on p "Retail" at bounding box center [66, 167] width 84 height 17
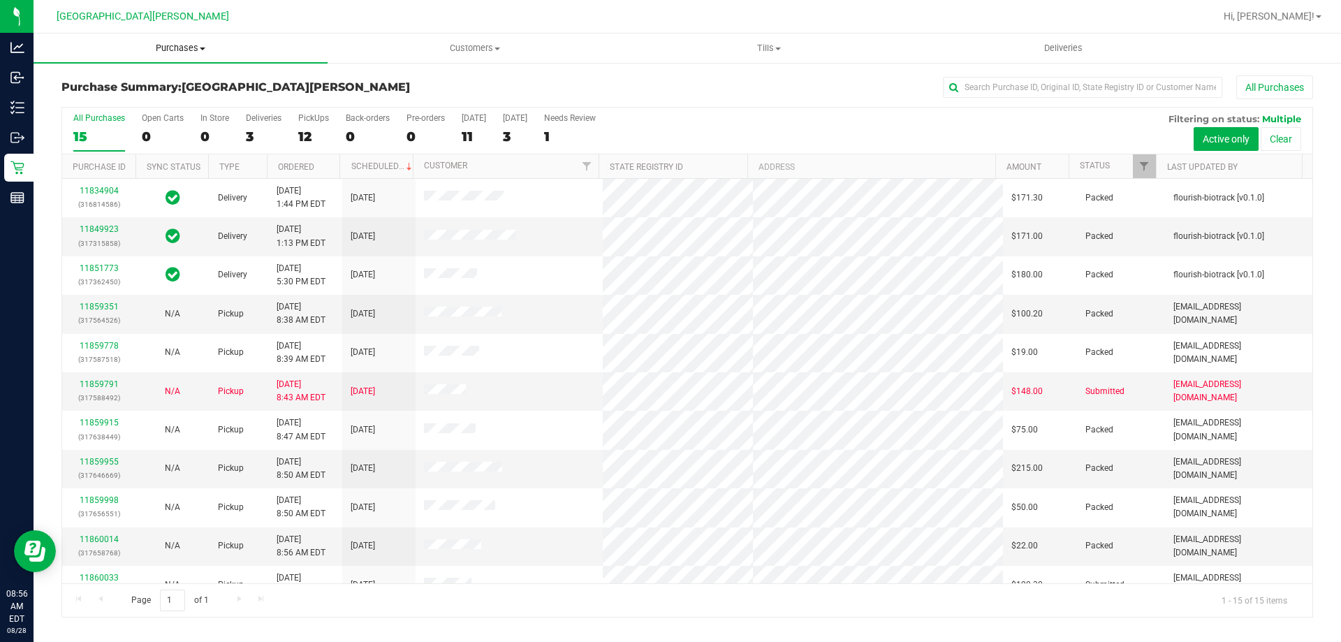
click at [184, 45] on span "Purchases" at bounding box center [181, 48] width 294 height 13
click at [87, 103] on span "Fulfillment" at bounding box center [77, 101] width 87 height 12
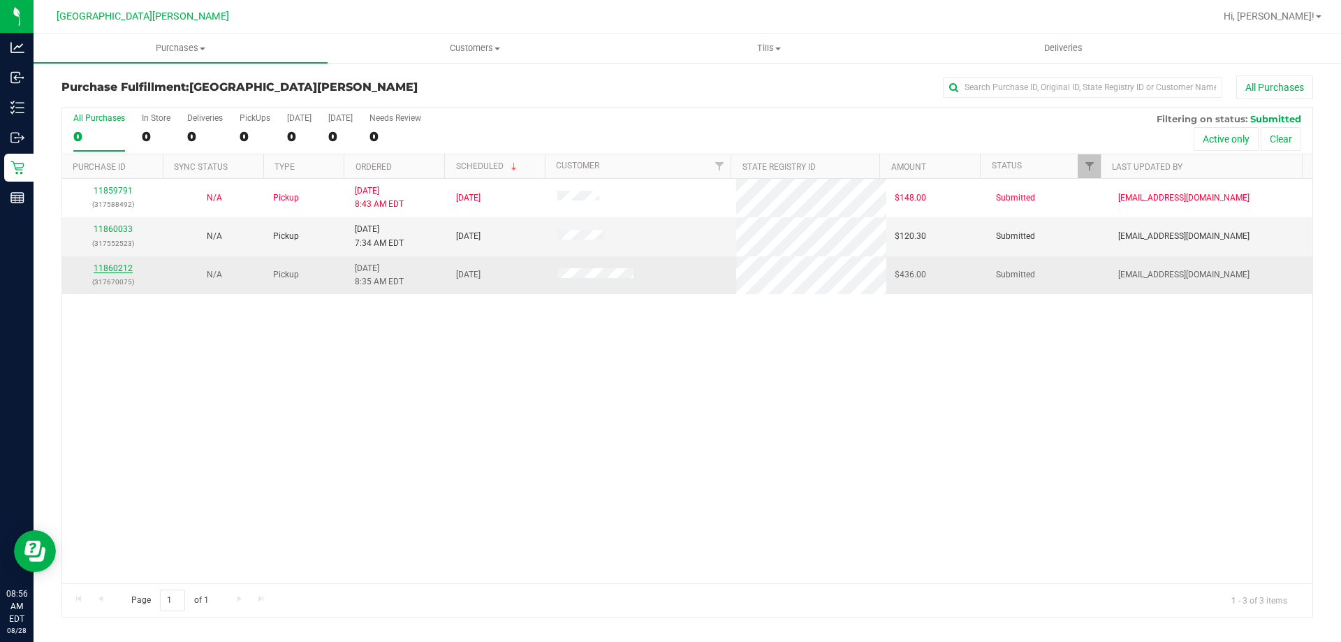
click at [105, 270] on link "11860212" at bounding box center [113, 268] width 39 height 10
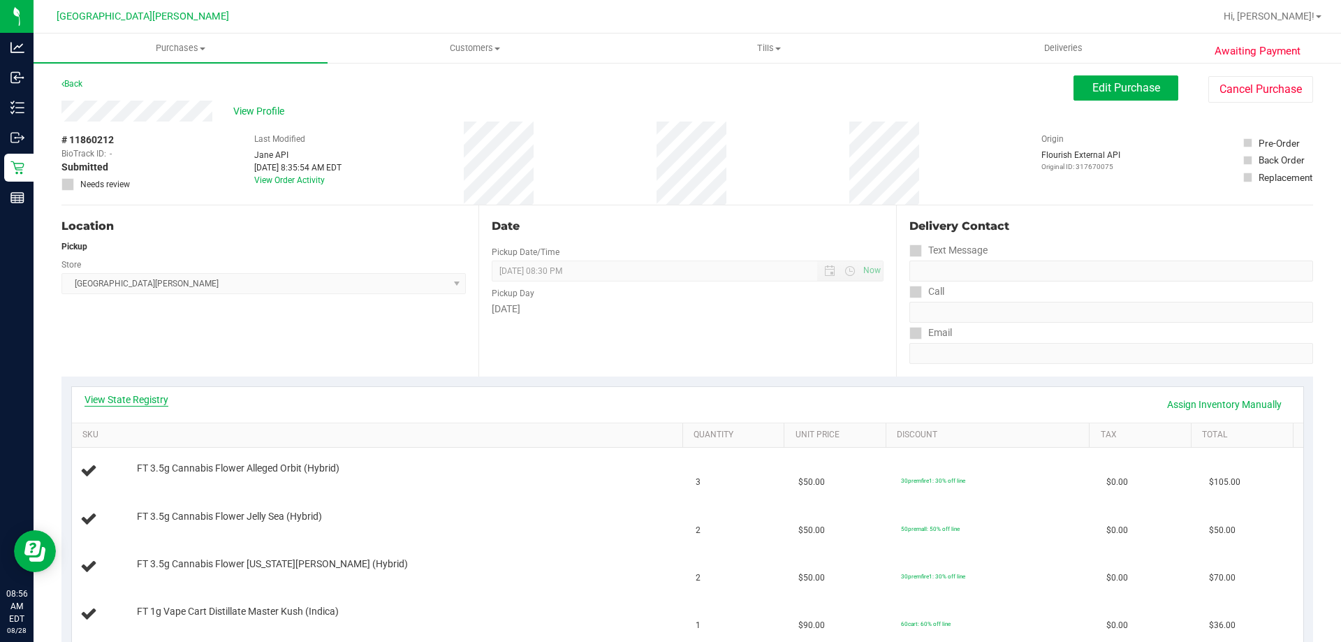
click at [140, 397] on link "View State Registry" at bounding box center [127, 400] width 84 height 14
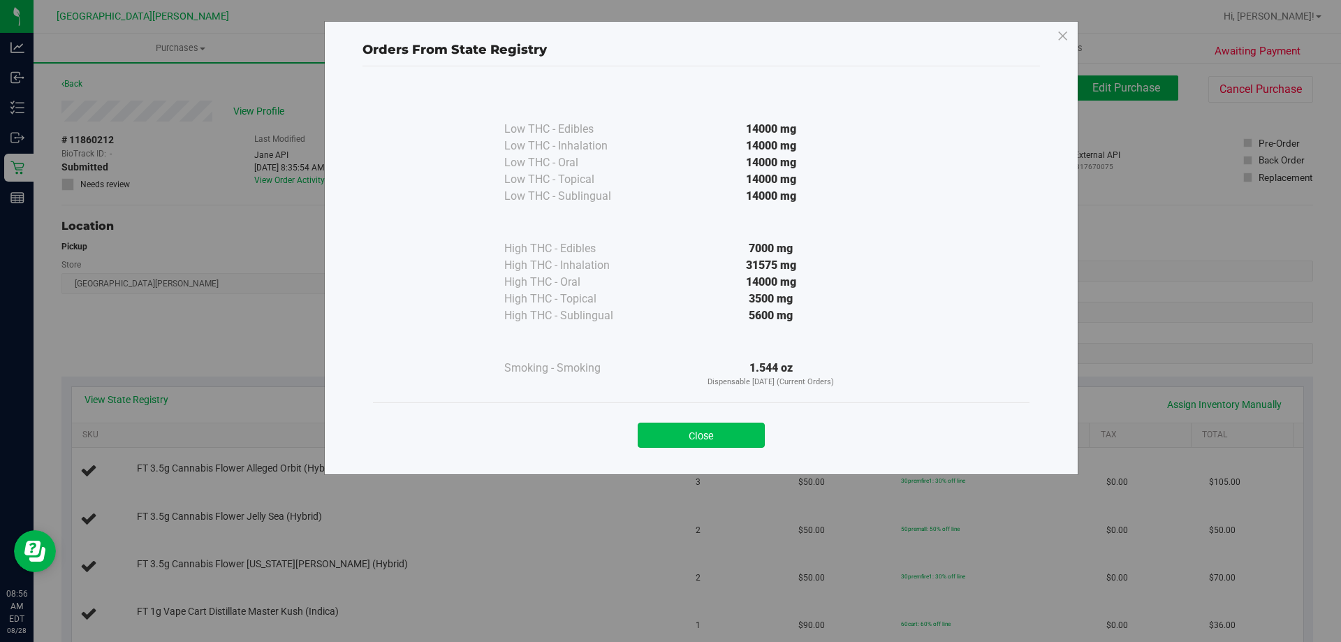
click at [693, 437] on button "Close" at bounding box center [701, 435] width 127 height 25
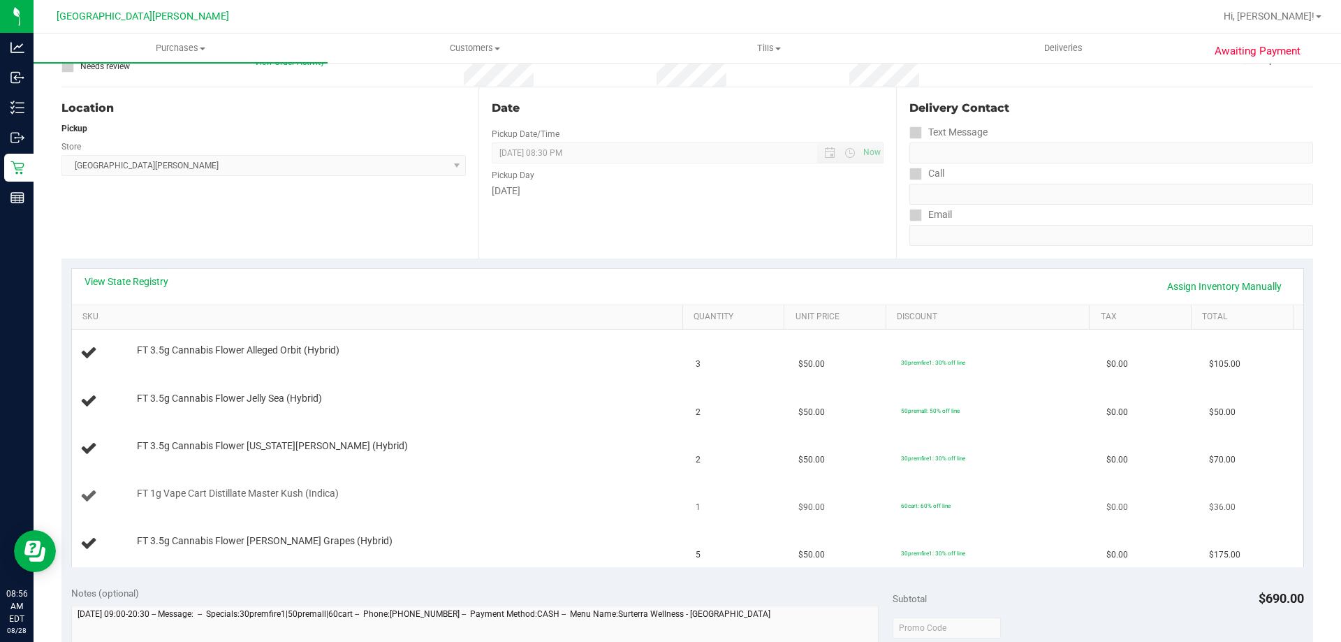
scroll to position [140, 0]
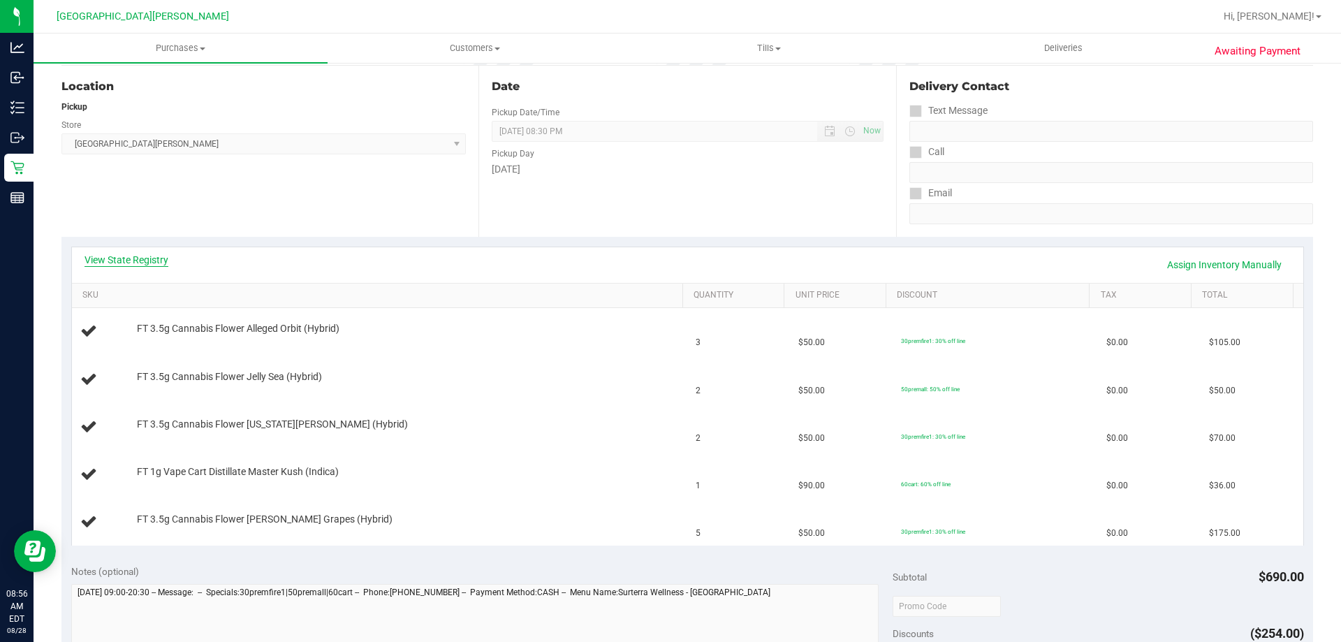
click at [154, 261] on link "View State Registry" at bounding box center [127, 260] width 84 height 14
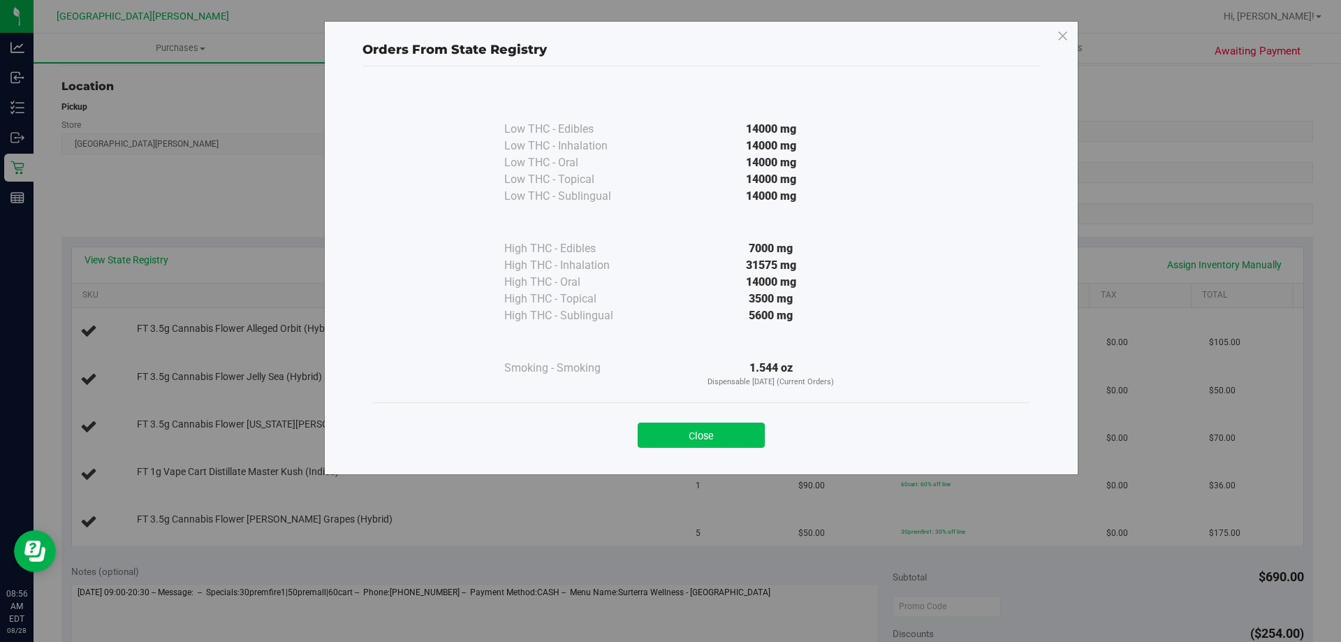
drag, startPoint x: 710, startPoint y: 442, endPoint x: 682, endPoint y: 418, distance: 37.7
click at [710, 441] on button "Close" at bounding box center [701, 435] width 127 height 25
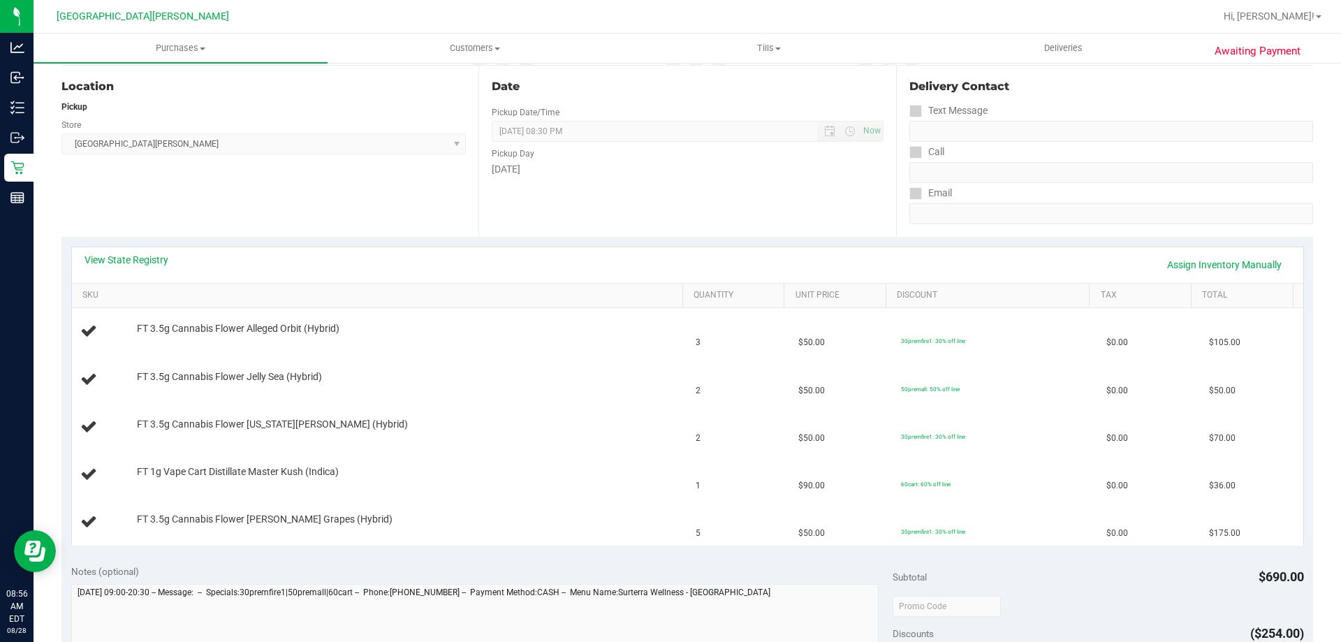
click at [532, 251] on div "View State Registry Assign Inventory Manually" at bounding box center [688, 265] width 1232 height 36
